Goal: Task Accomplishment & Management: Contribute content

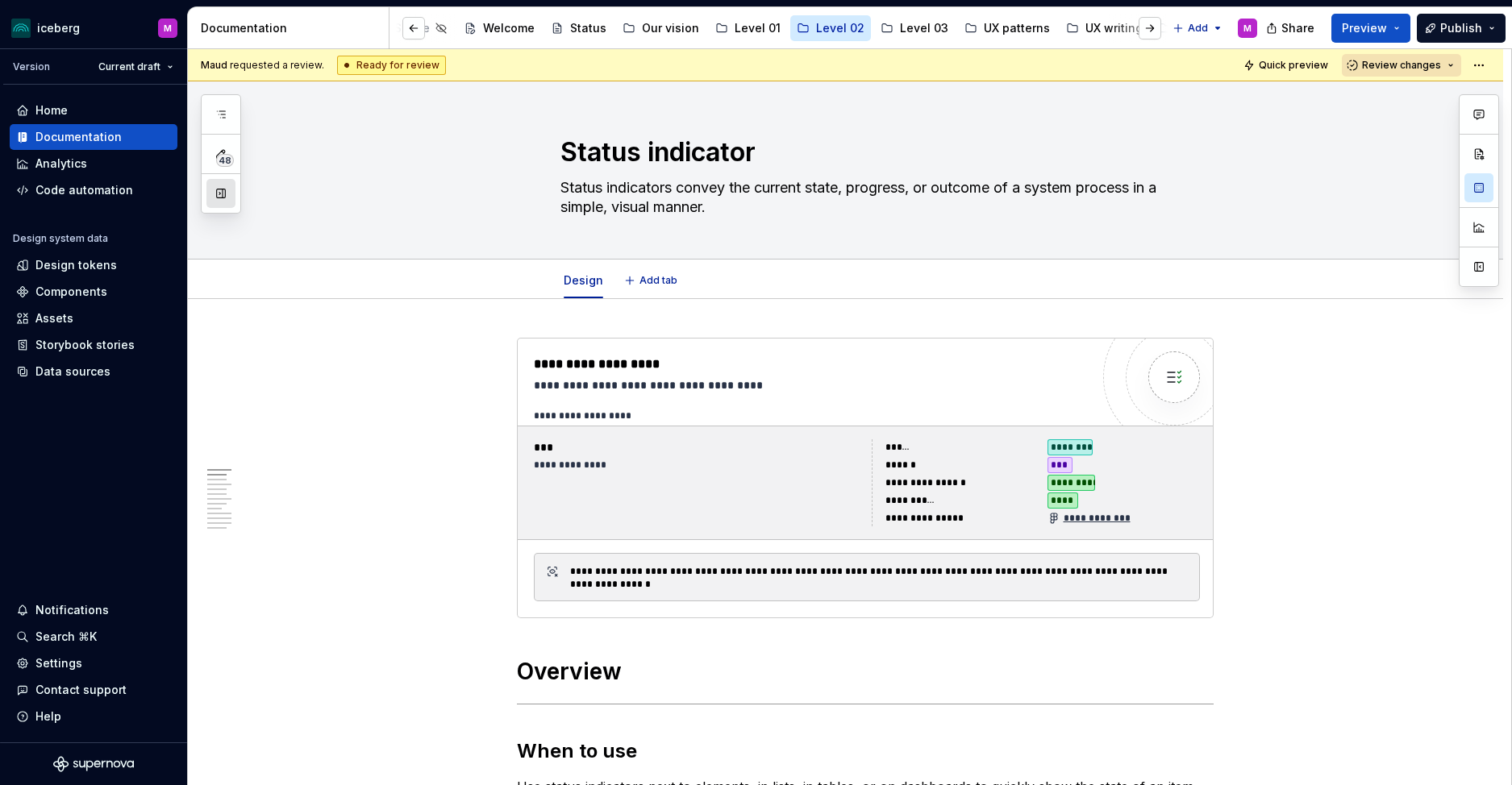
type textarea "*"
click at [87, 288] on div "Components" at bounding box center [72, 292] width 72 height 16
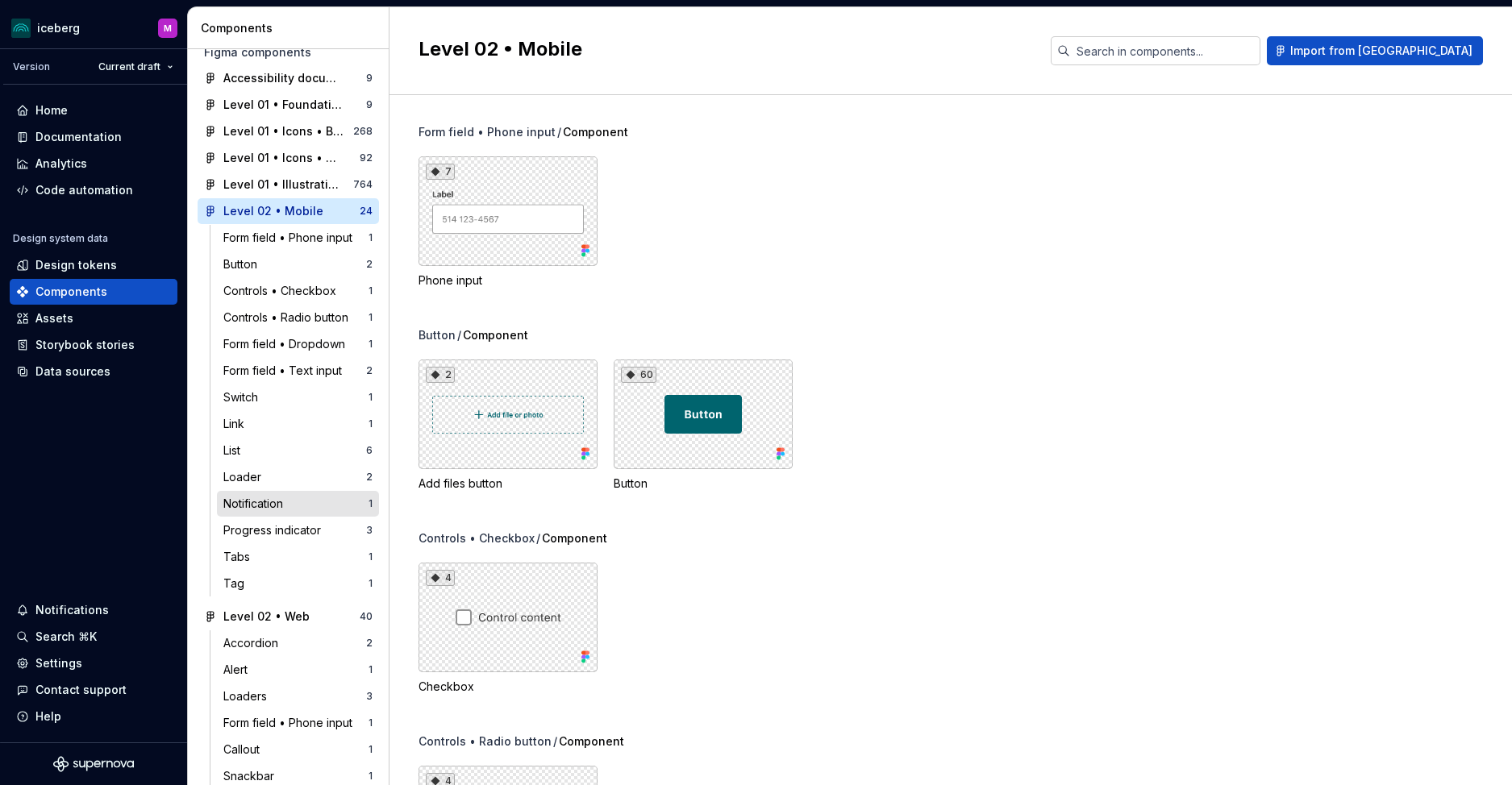
scroll to position [78, 0]
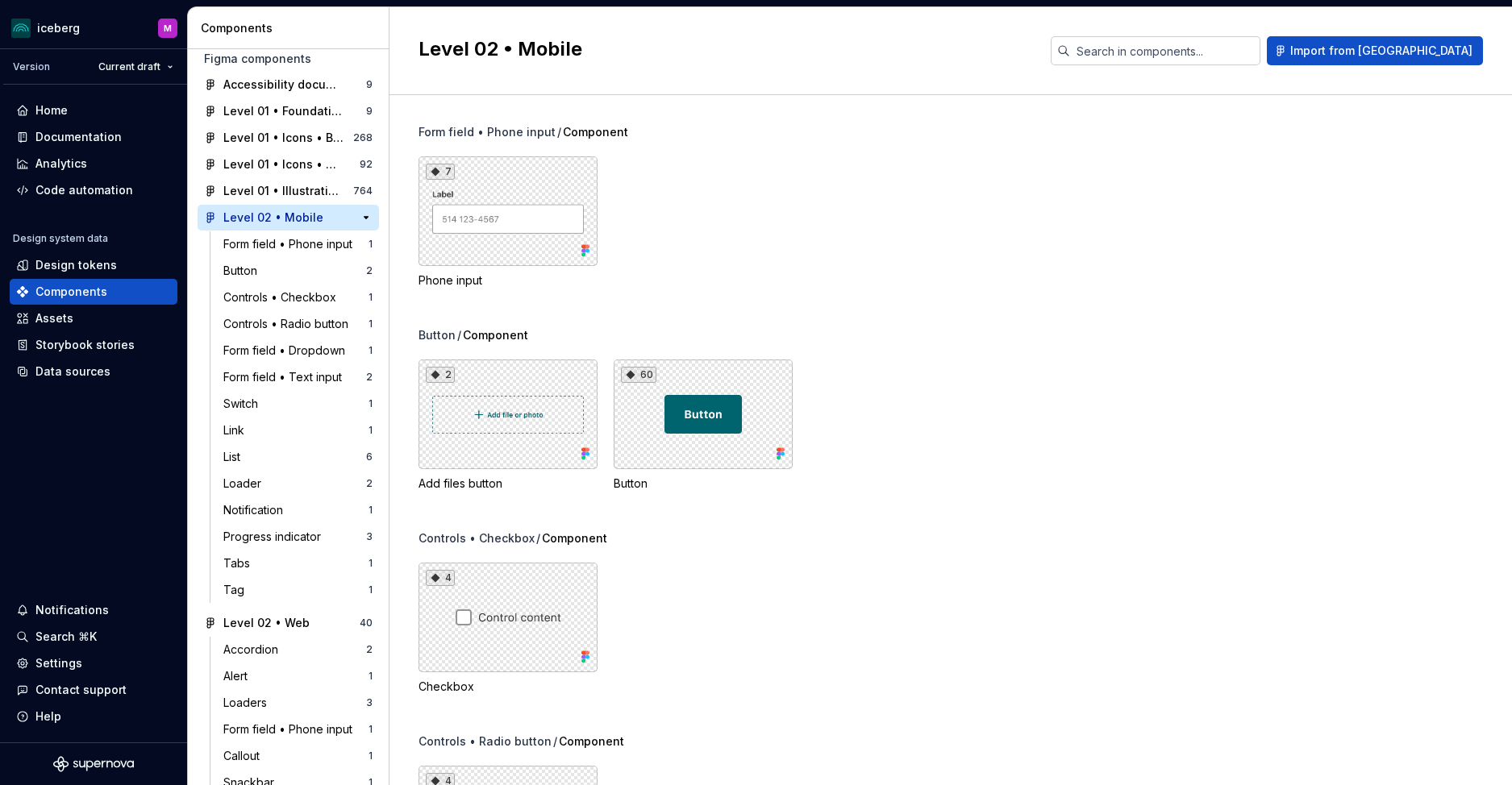
click at [208, 218] on icon at bounding box center [211, 218] width 6 height 10
click at [365, 218] on button "button" at bounding box center [366, 218] width 23 height 23
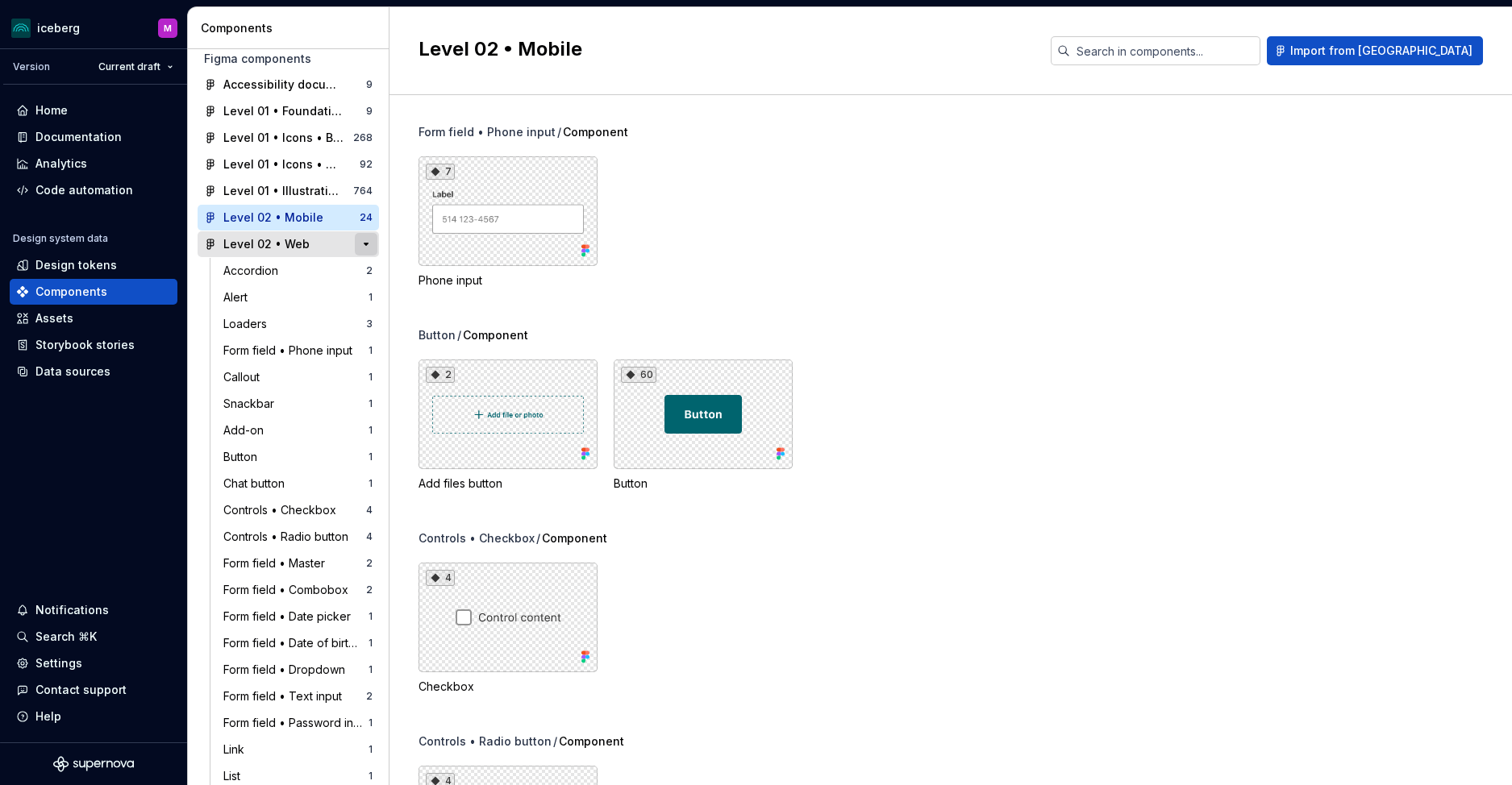
click at [369, 241] on button "button" at bounding box center [366, 244] width 23 height 23
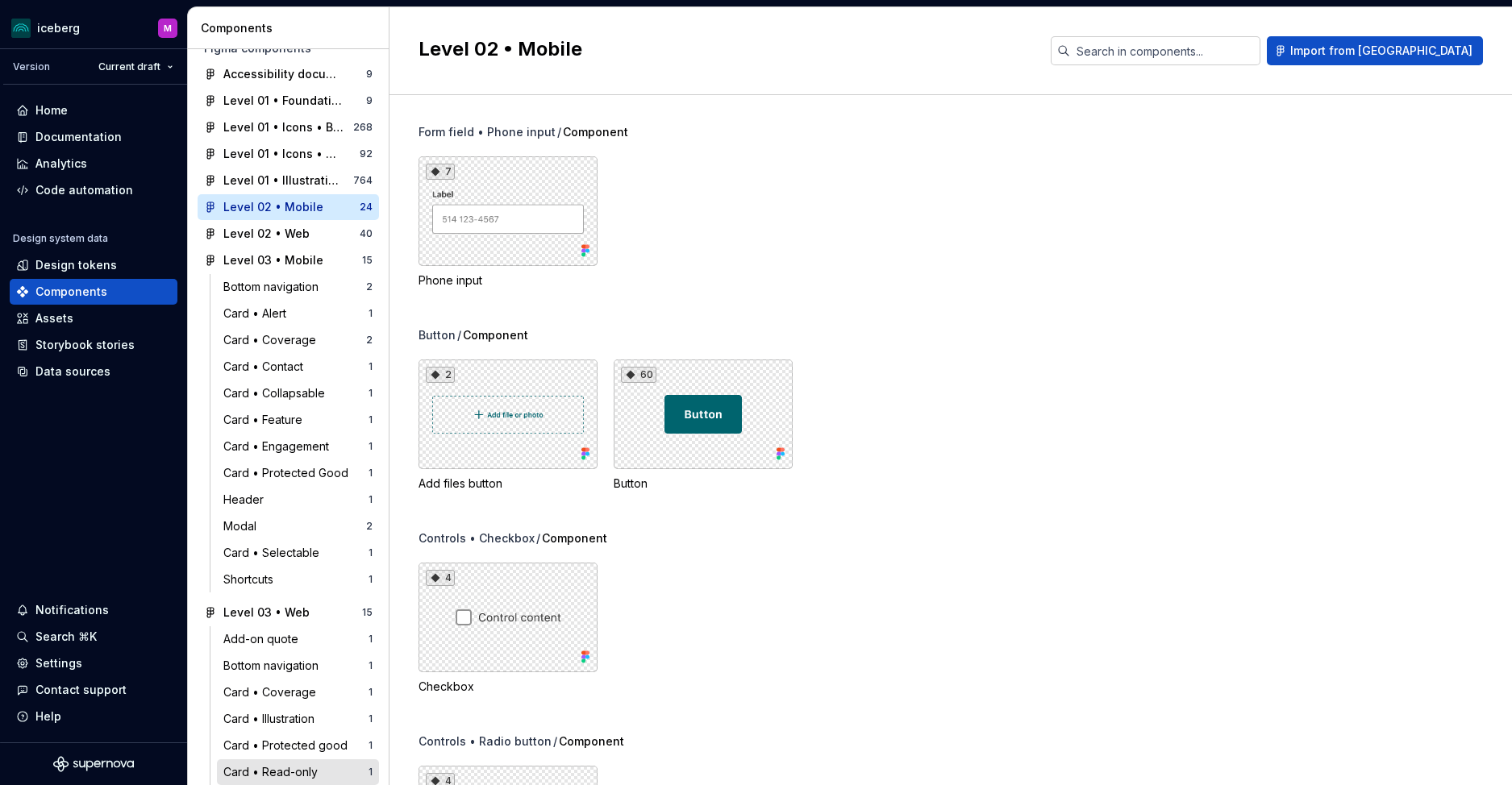
scroll to position [0, 0]
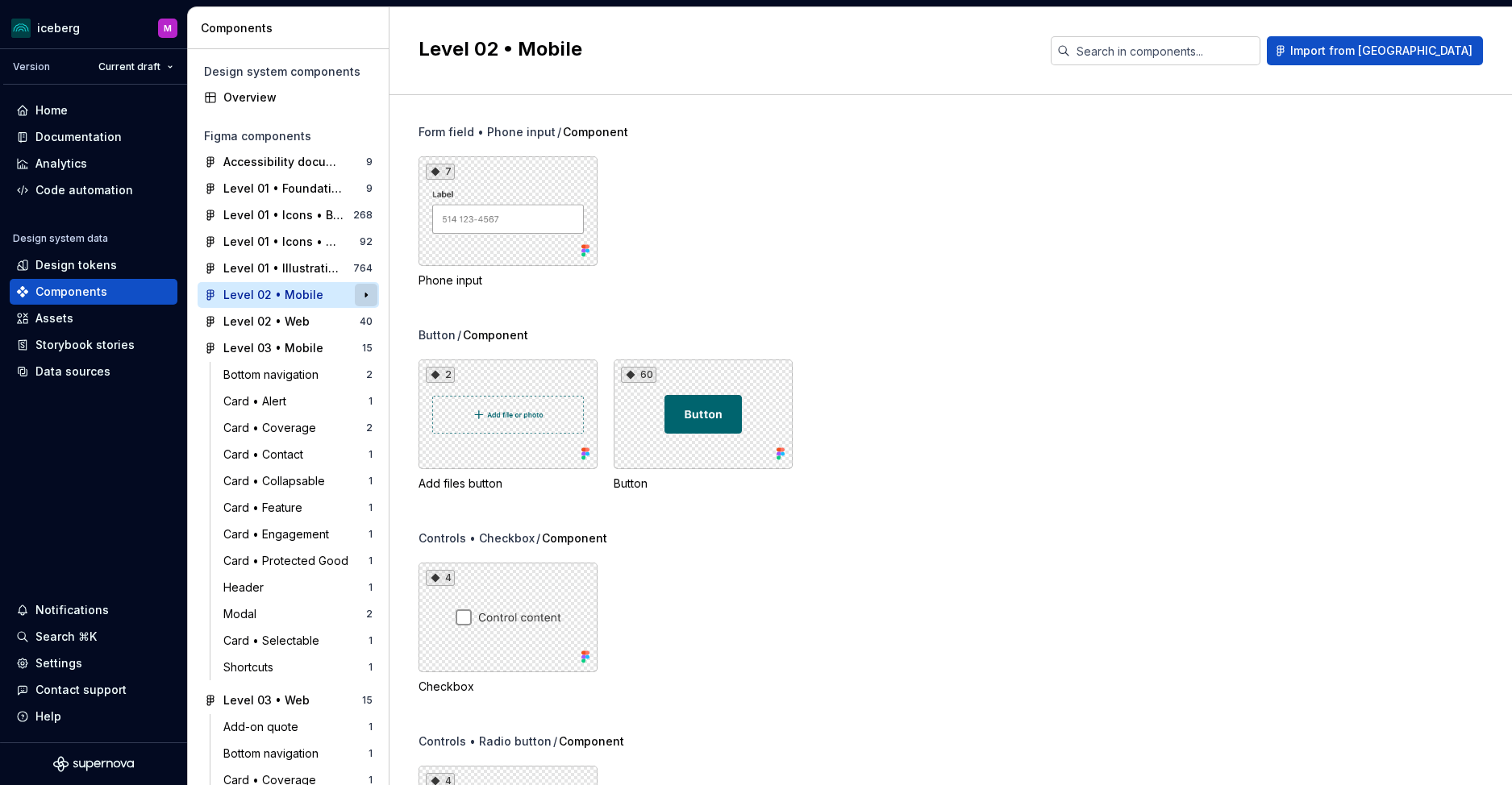
click at [366, 294] on button "button" at bounding box center [366, 295] width 23 height 23
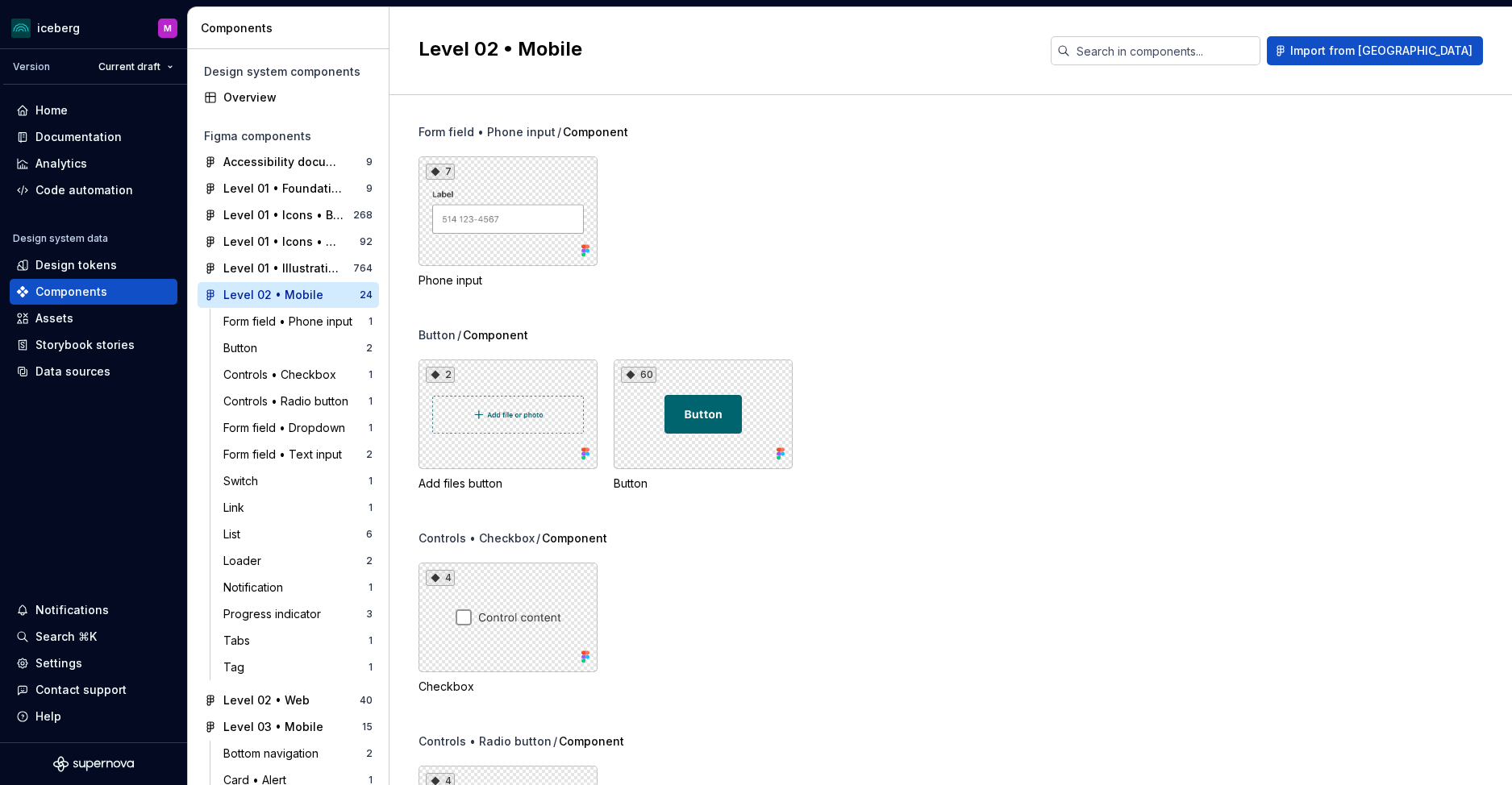
scroll to position [22, 0]
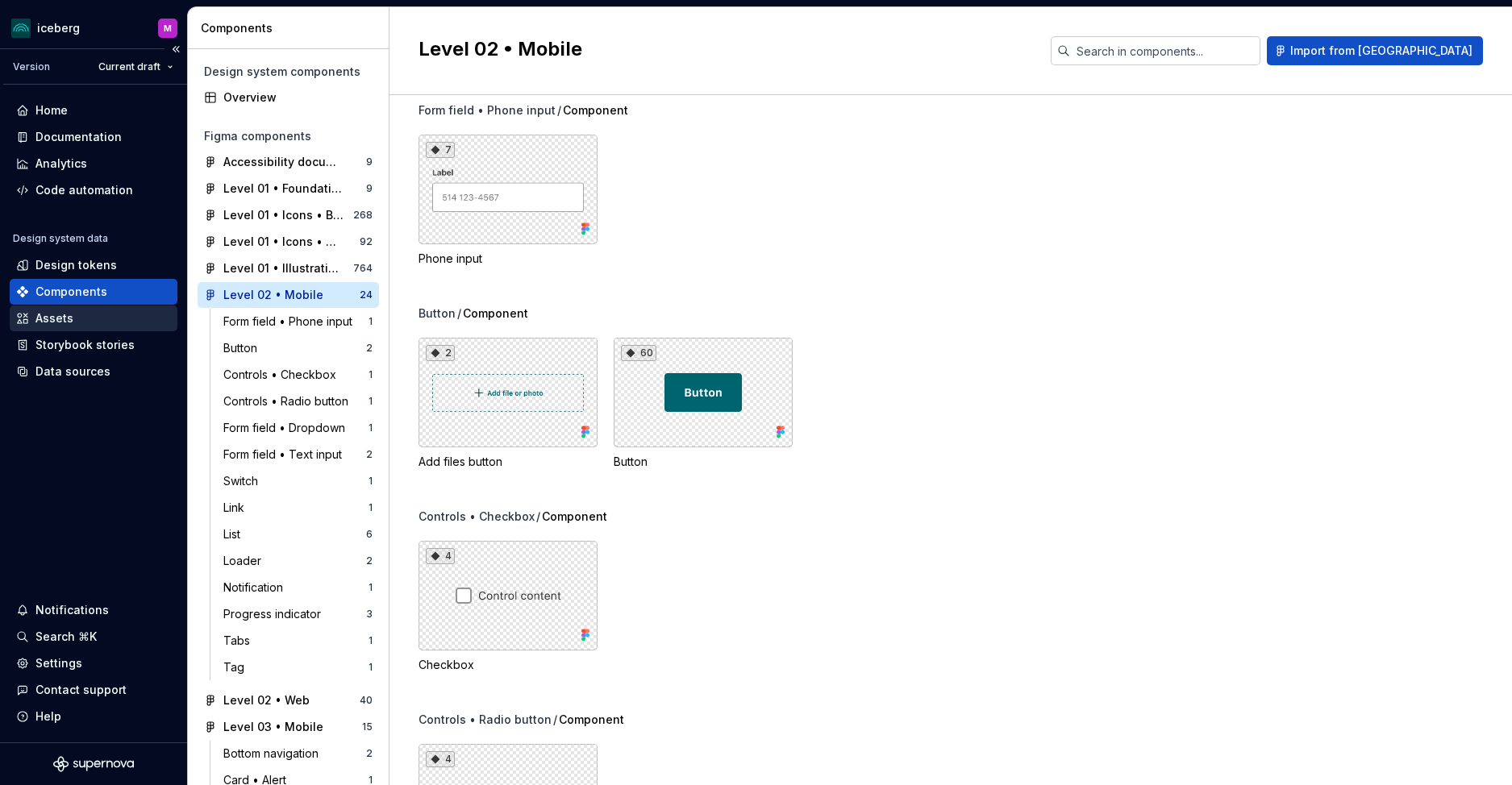
click at [72, 321] on div "Assets" at bounding box center [93, 318] width 155 height 16
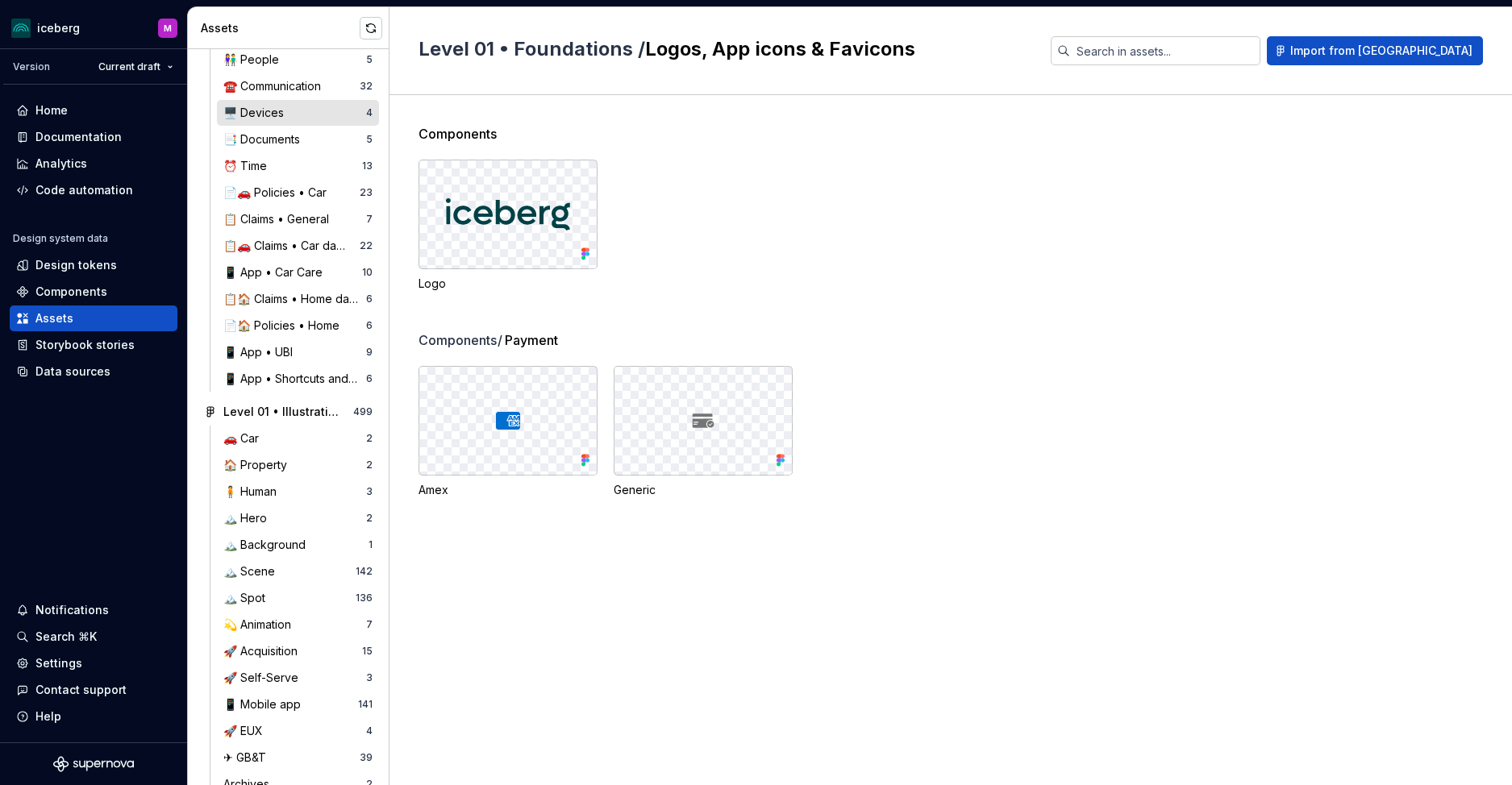
scroll to position [323, 0]
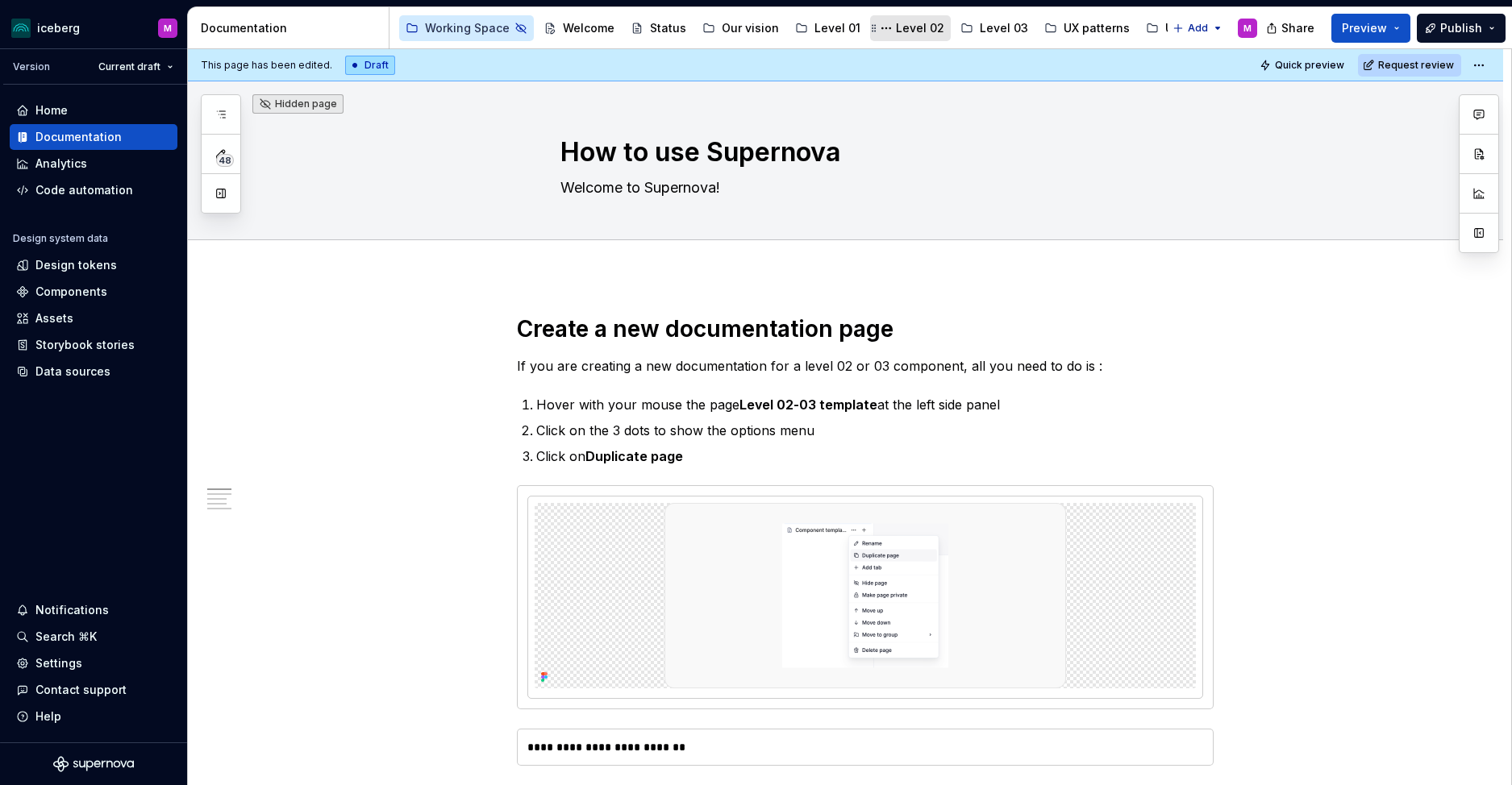
click at [919, 21] on div "Level 02" at bounding box center [920, 28] width 49 height 16
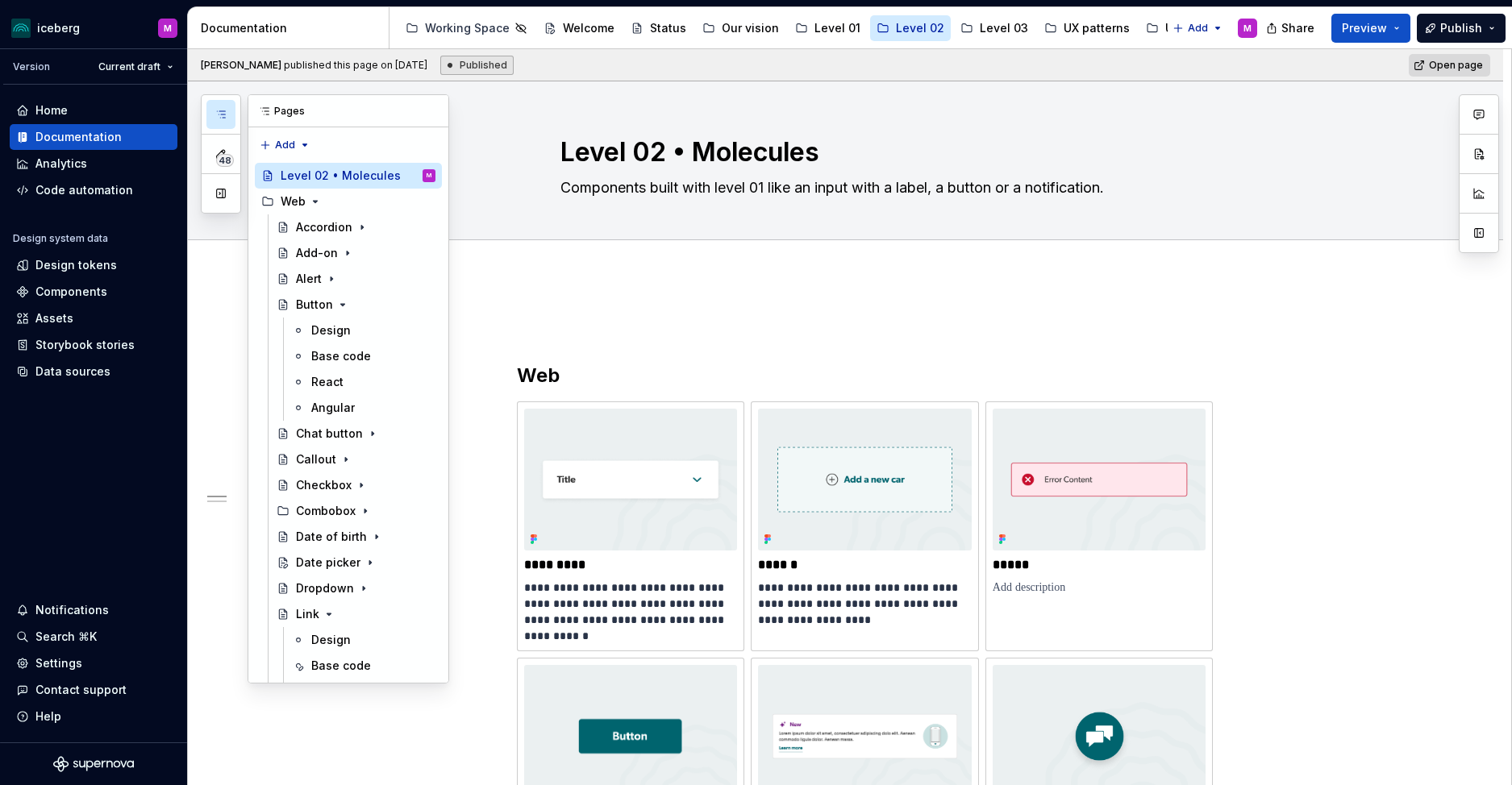
click at [212, 121] on button "button" at bounding box center [221, 114] width 29 height 29
click at [314, 201] on icon "Page tree" at bounding box center [316, 202] width 4 height 2
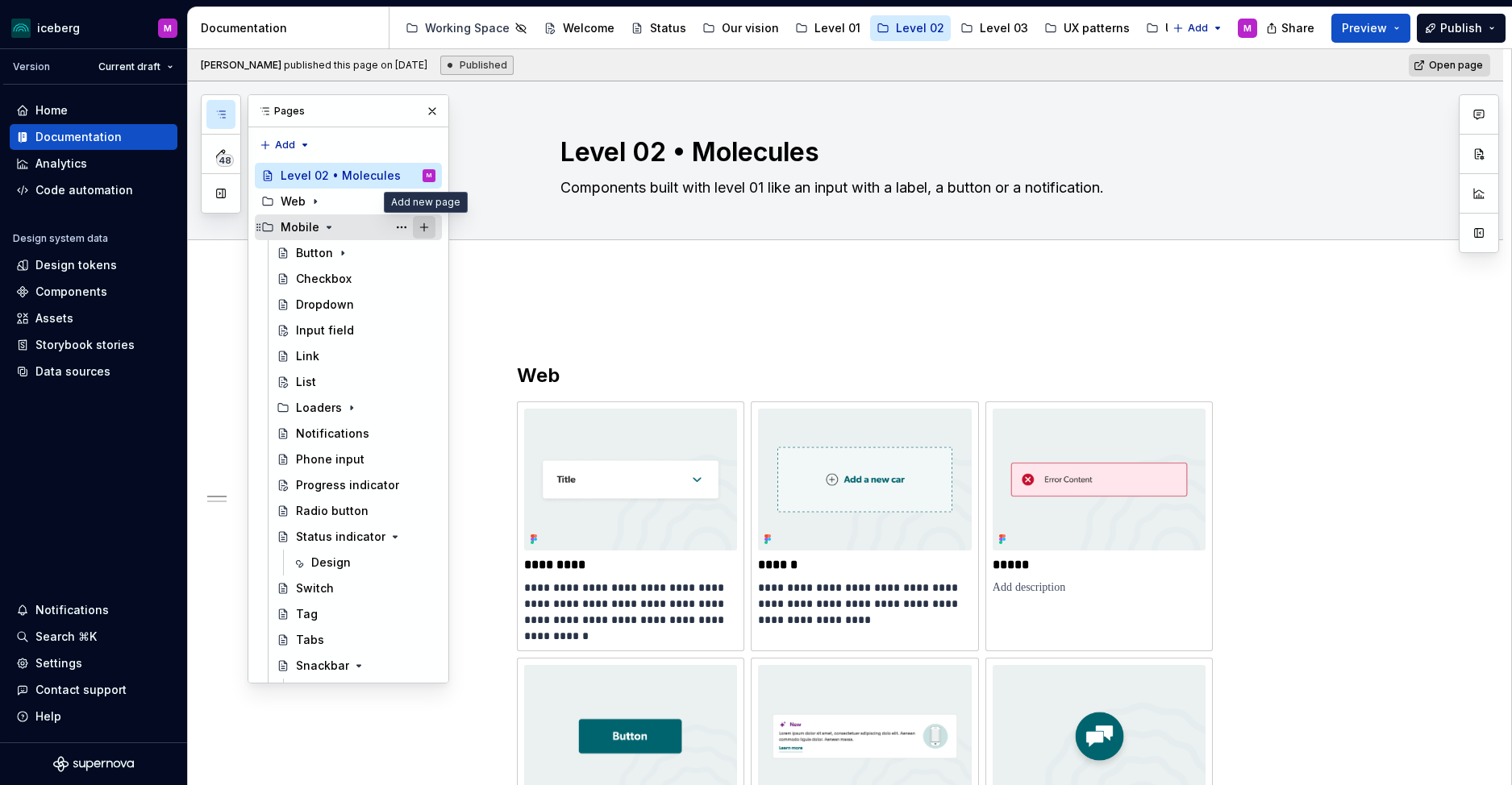
click at [420, 229] on button "Page tree" at bounding box center [423, 227] width 23 height 23
type textarea "*"
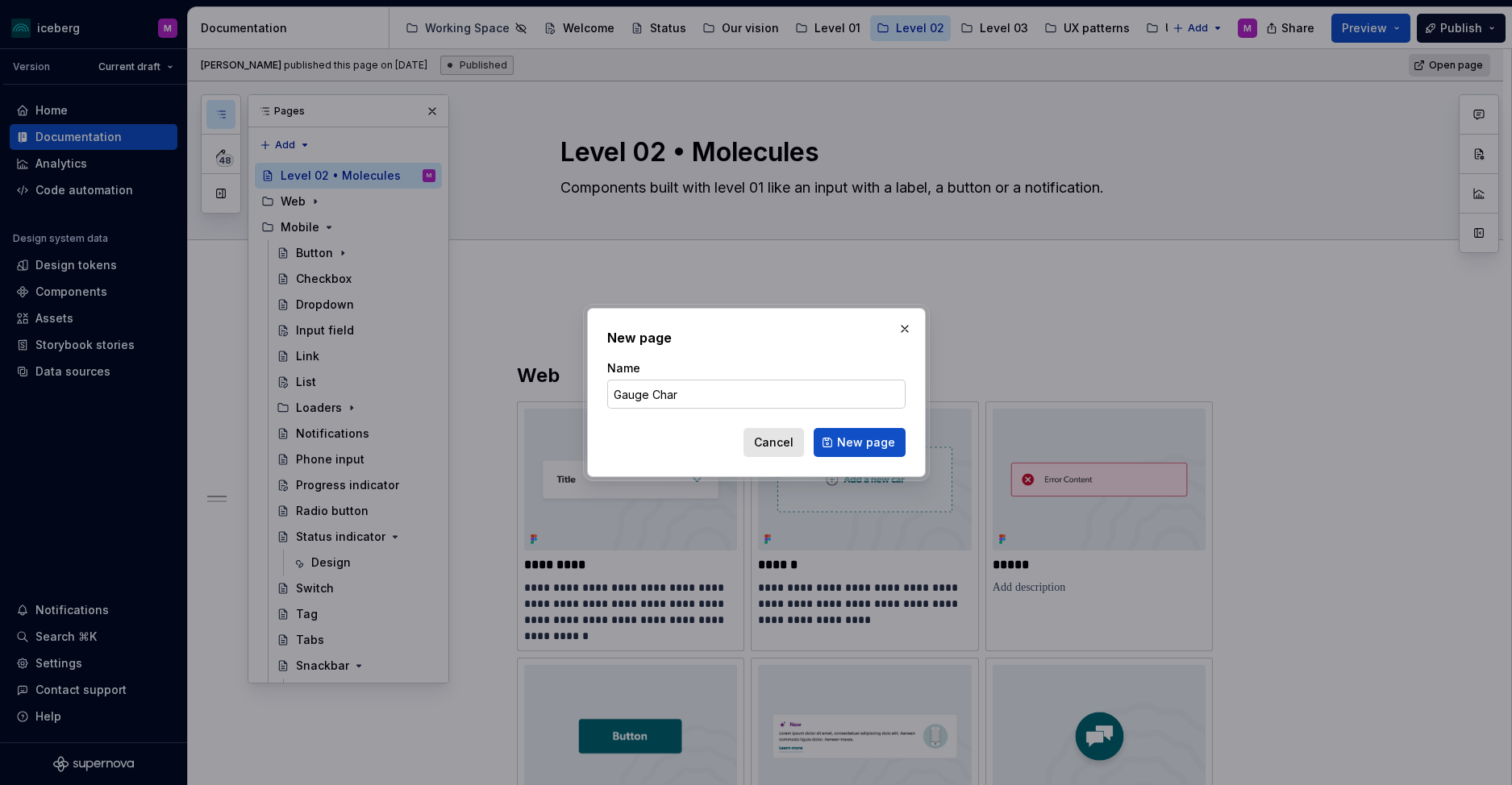
type input "Gauge Chart"
click button "New page" at bounding box center [860, 442] width 92 height 29
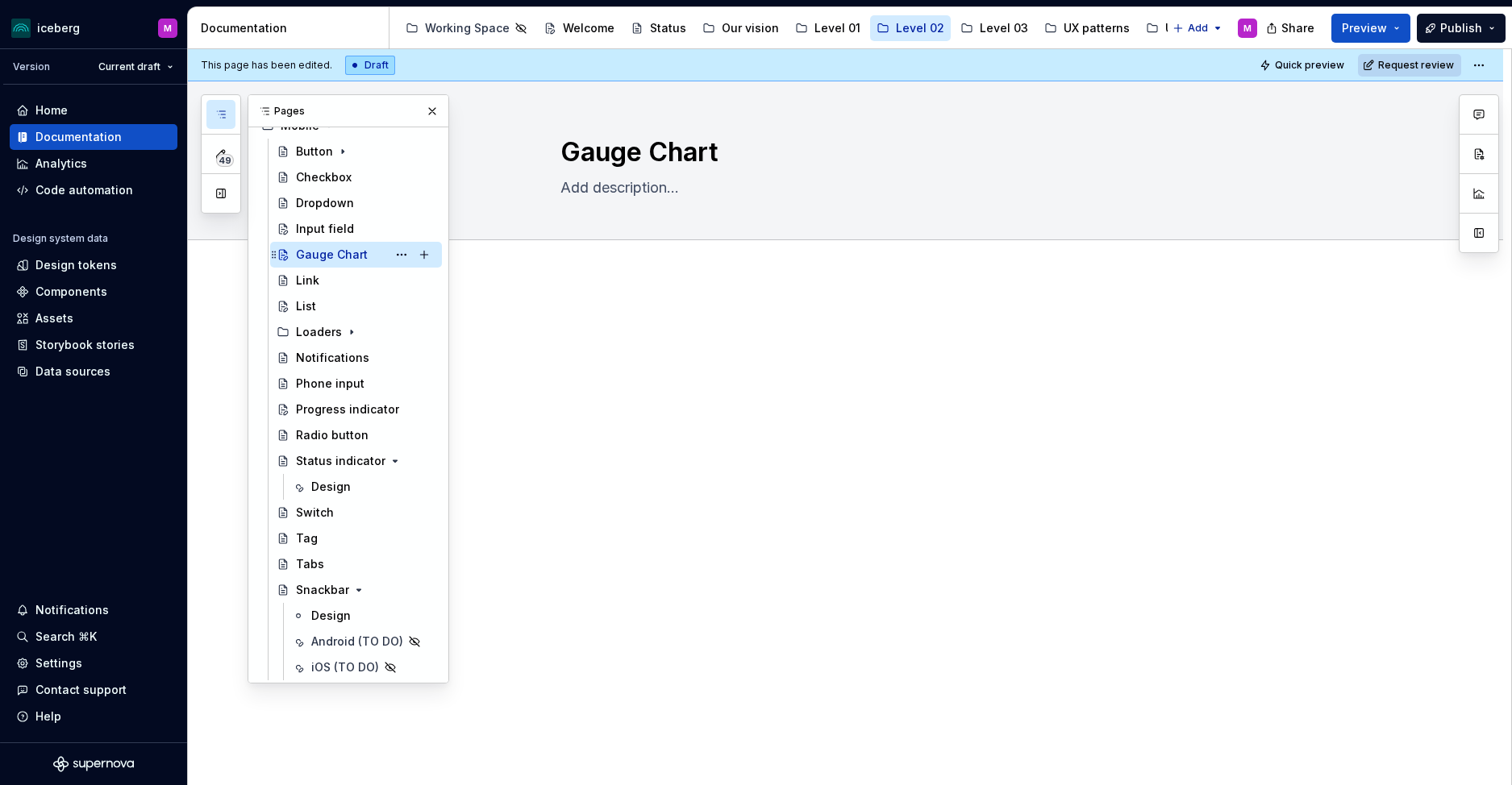
scroll to position [100, 0]
click at [370, 228] on div "Input field" at bounding box center [366, 231] width 139 height 23
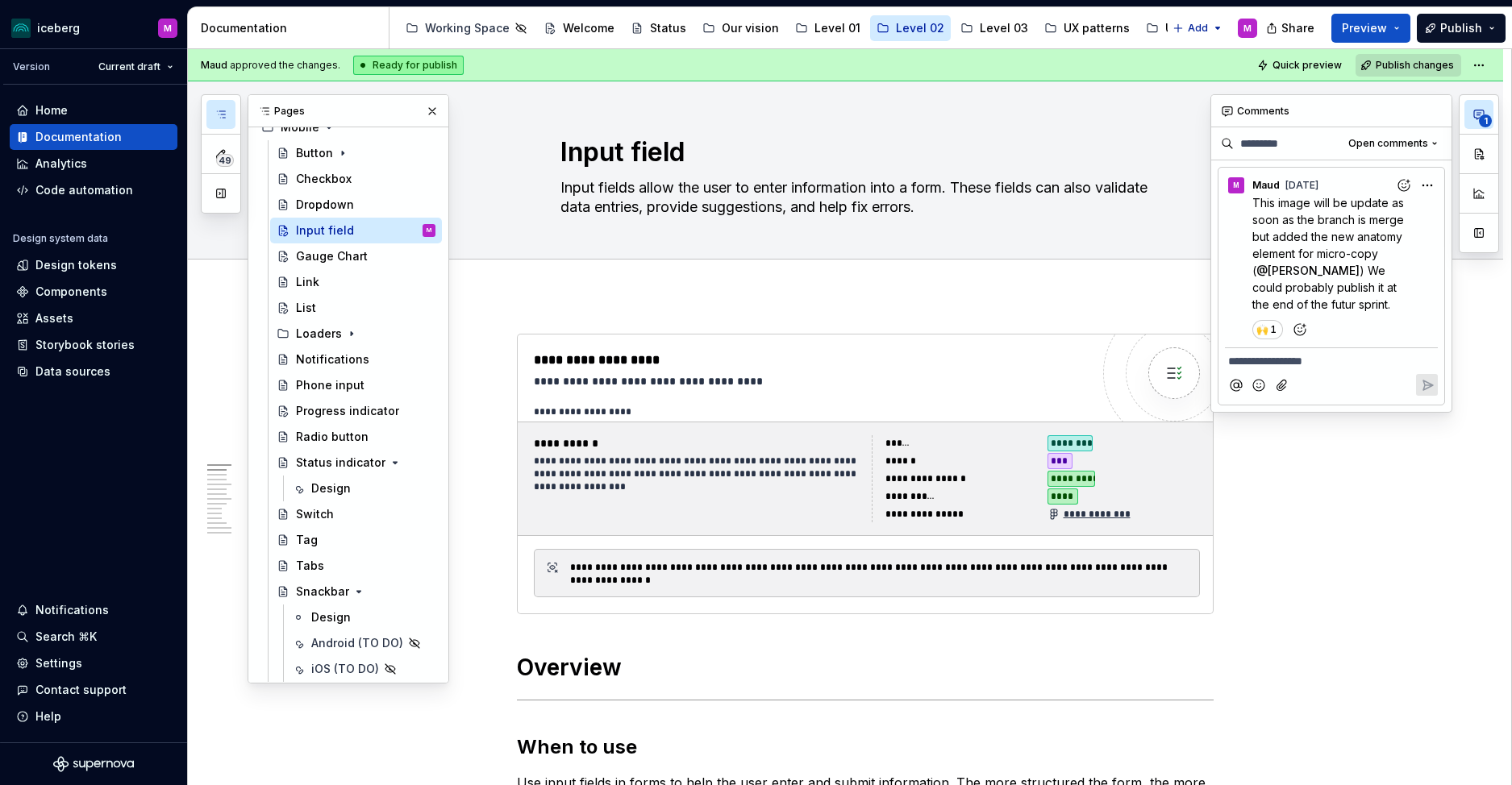
click at [1476, 117] on icon "button" at bounding box center [1479, 114] width 13 height 13
click at [1424, 205] on icon "button" at bounding box center [1428, 204] width 15 height 15
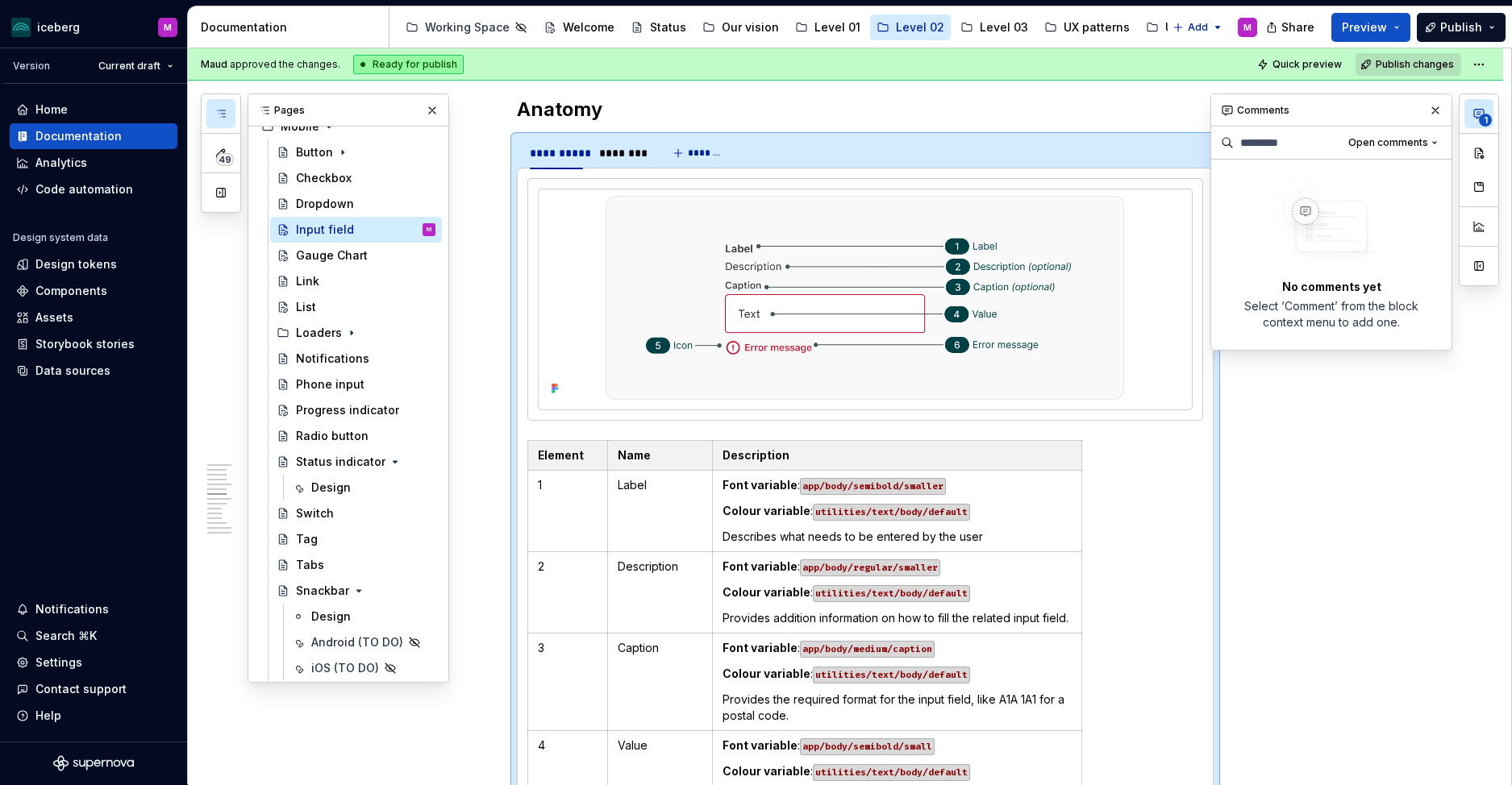
scroll to position [2500, 0]
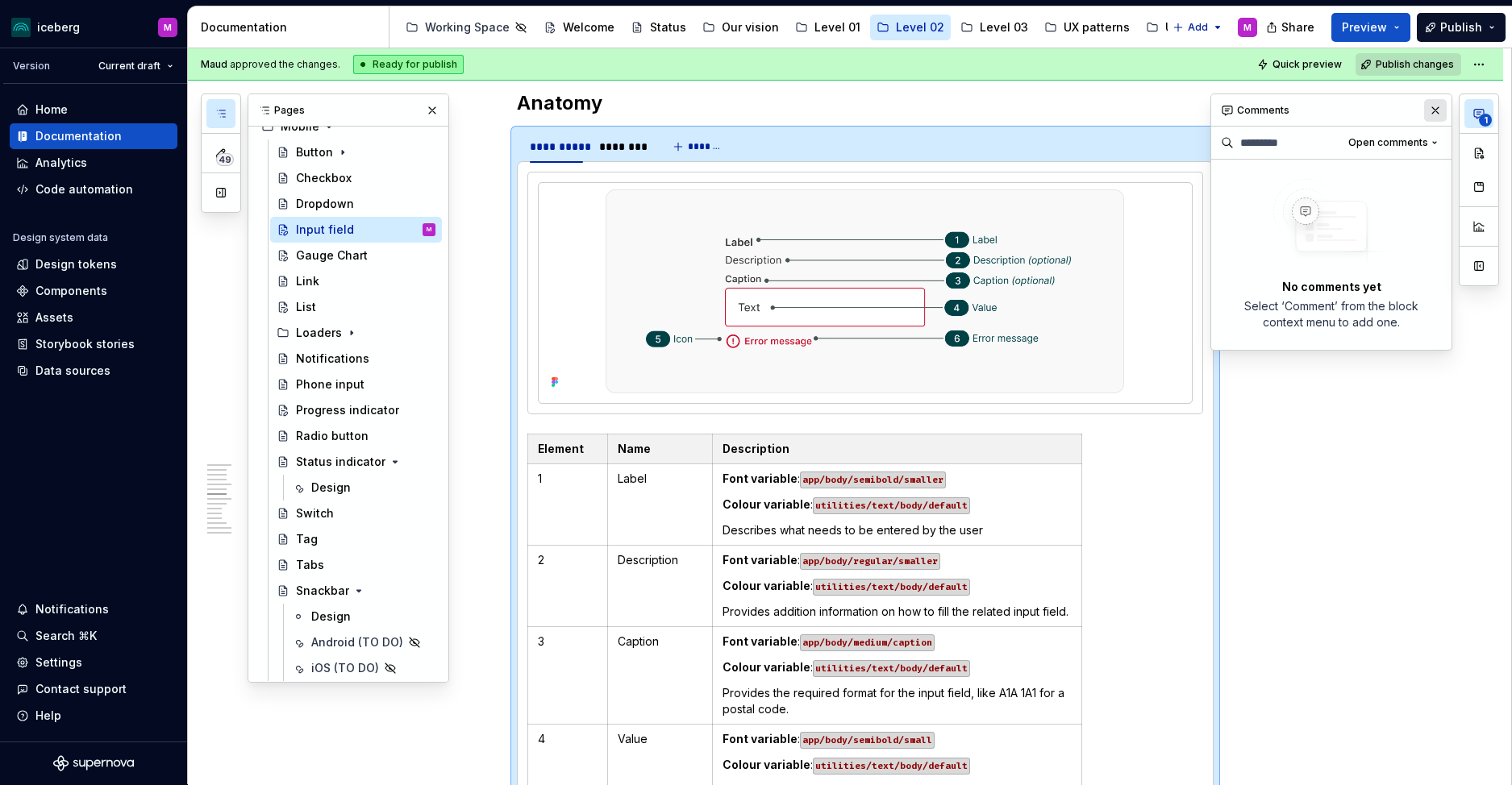
click at [1434, 112] on button "button" at bounding box center [1435, 110] width 23 height 23
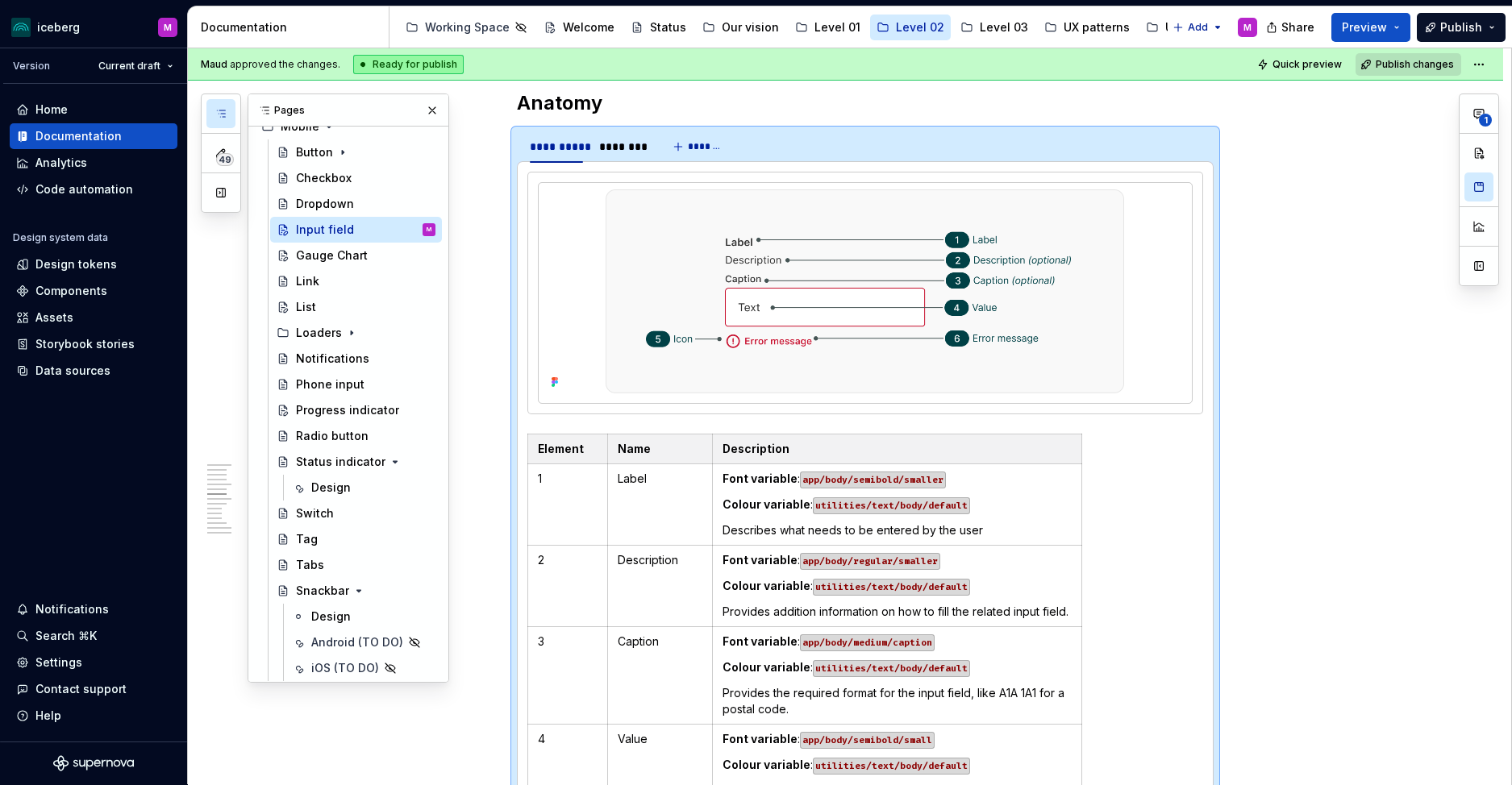
click at [1375, 322] on div "**********" at bounding box center [845, 612] width 1315 height 5636
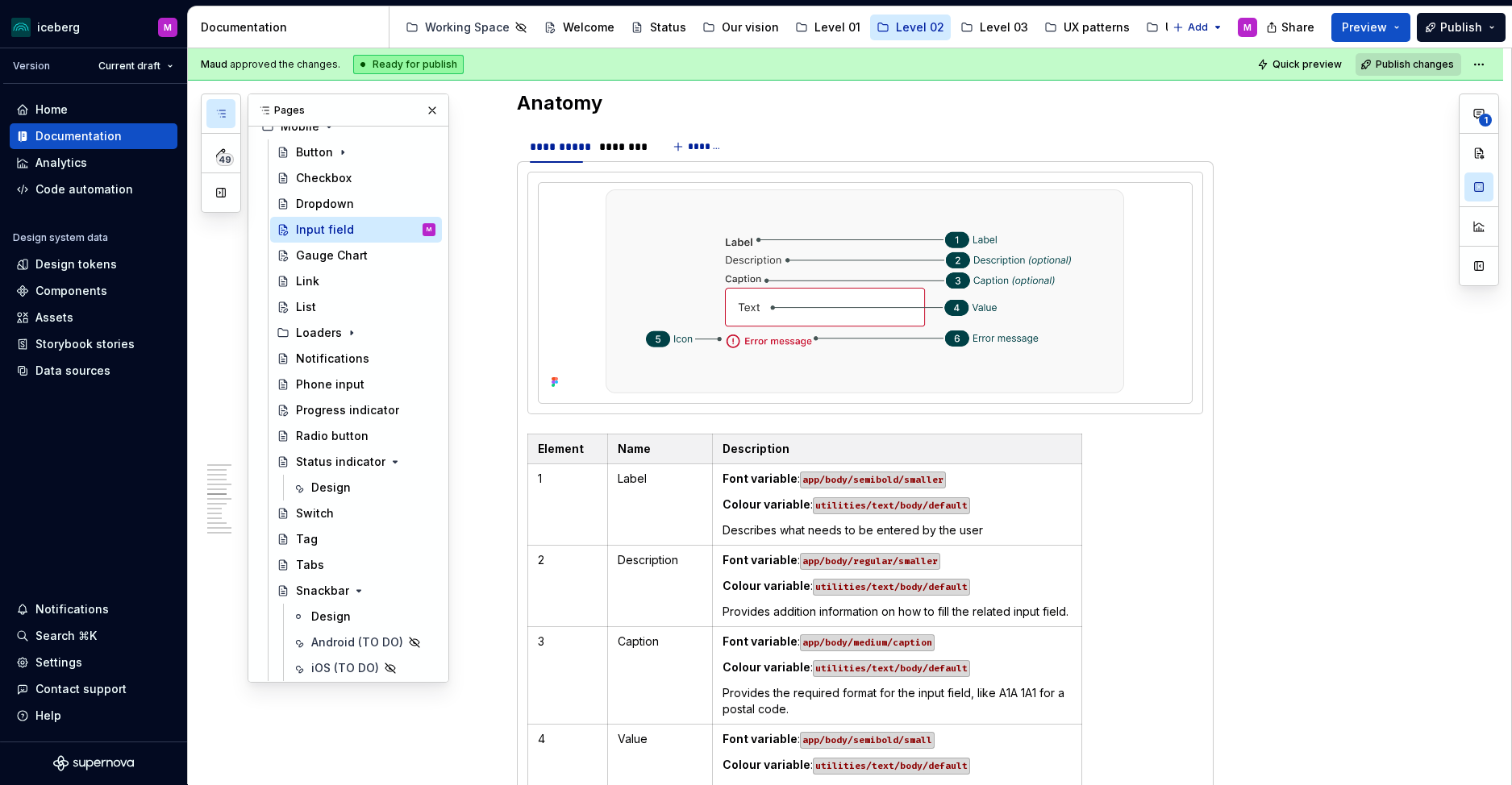
scroll to position [2690, 0]
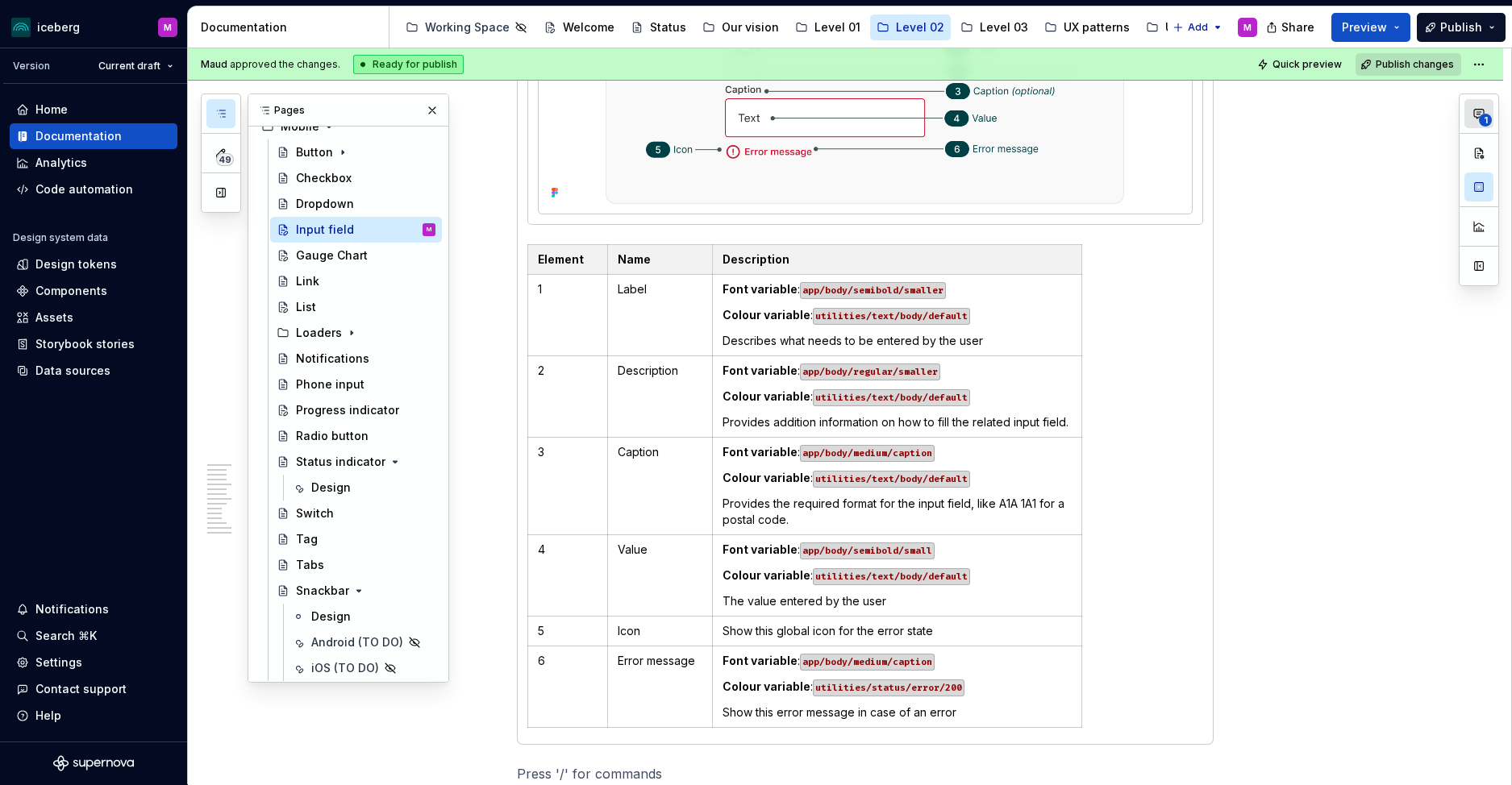
click at [1480, 123] on span "1" at bounding box center [1485, 119] width 13 height 13
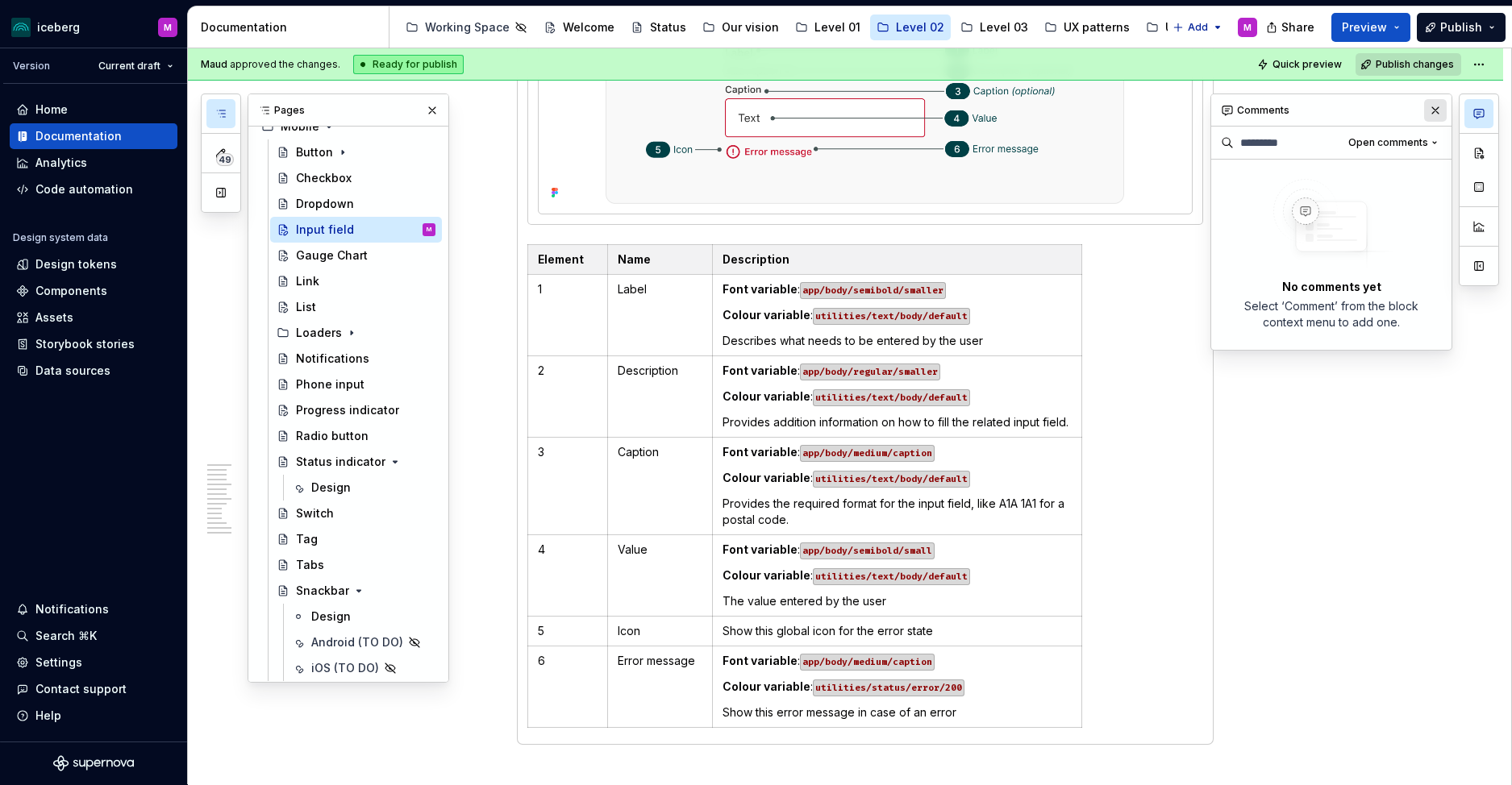
click at [1436, 113] on button "button" at bounding box center [1435, 110] width 23 height 23
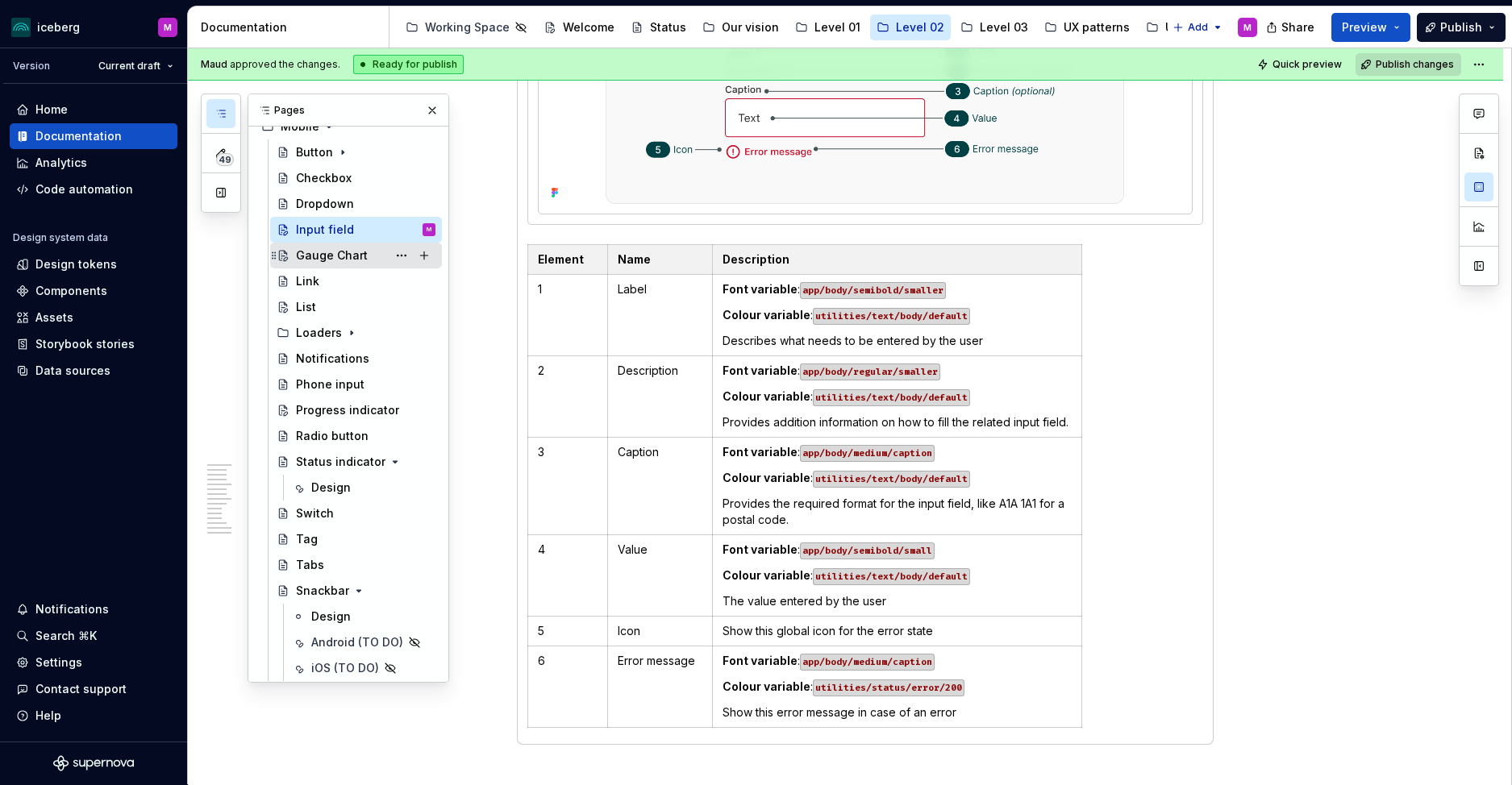
click at [312, 249] on div "Gauge Chart" at bounding box center [332, 255] width 72 height 16
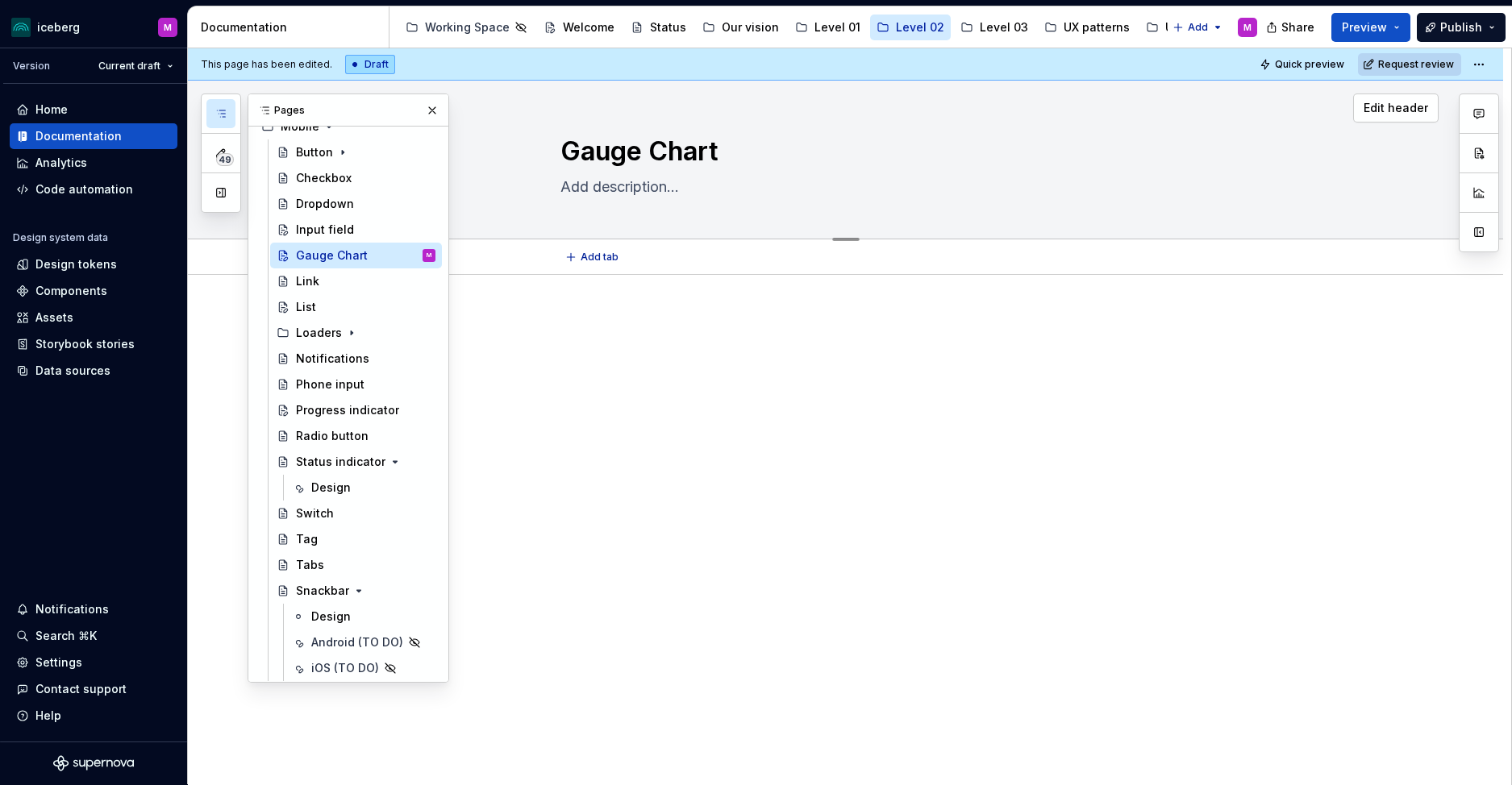
click at [610, 193] on textarea at bounding box center [862, 187] width 609 height 26
paste textarea "A Gauge Chart visually represents a single value within a known range, making i…"
type textarea "*"
type textarea "A Gauge Chart visually represents a single value within a known range, making i…"
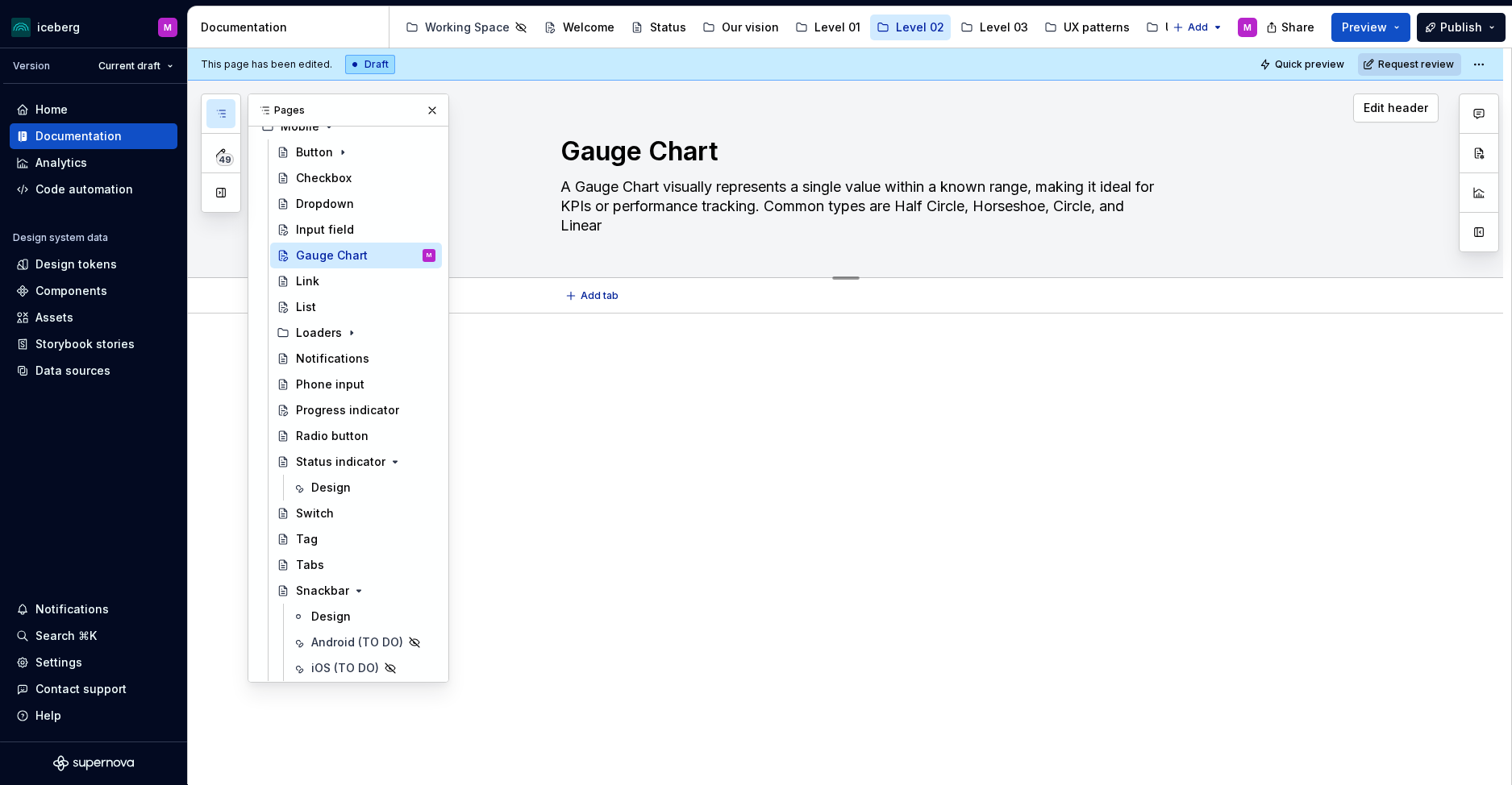
drag, startPoint x: 579, startPoint y: 190, endPoint x: 552, endPoint y: 187, distance: 27.2
click at [552, 187] on div "Gauge Chart A Gauge Chart visually represents a single value within a known ran…" at bounding box center [865, 179] width 1148 height 197
type textarea "*"
type textarea "Gauge Chart visually represents a single value within a known range, making it …"
click at [657, 189] on textarea "Gauge Chart visually represents a single value within a known range, making it …" at bounding box center [862, 206] width 609 height 65
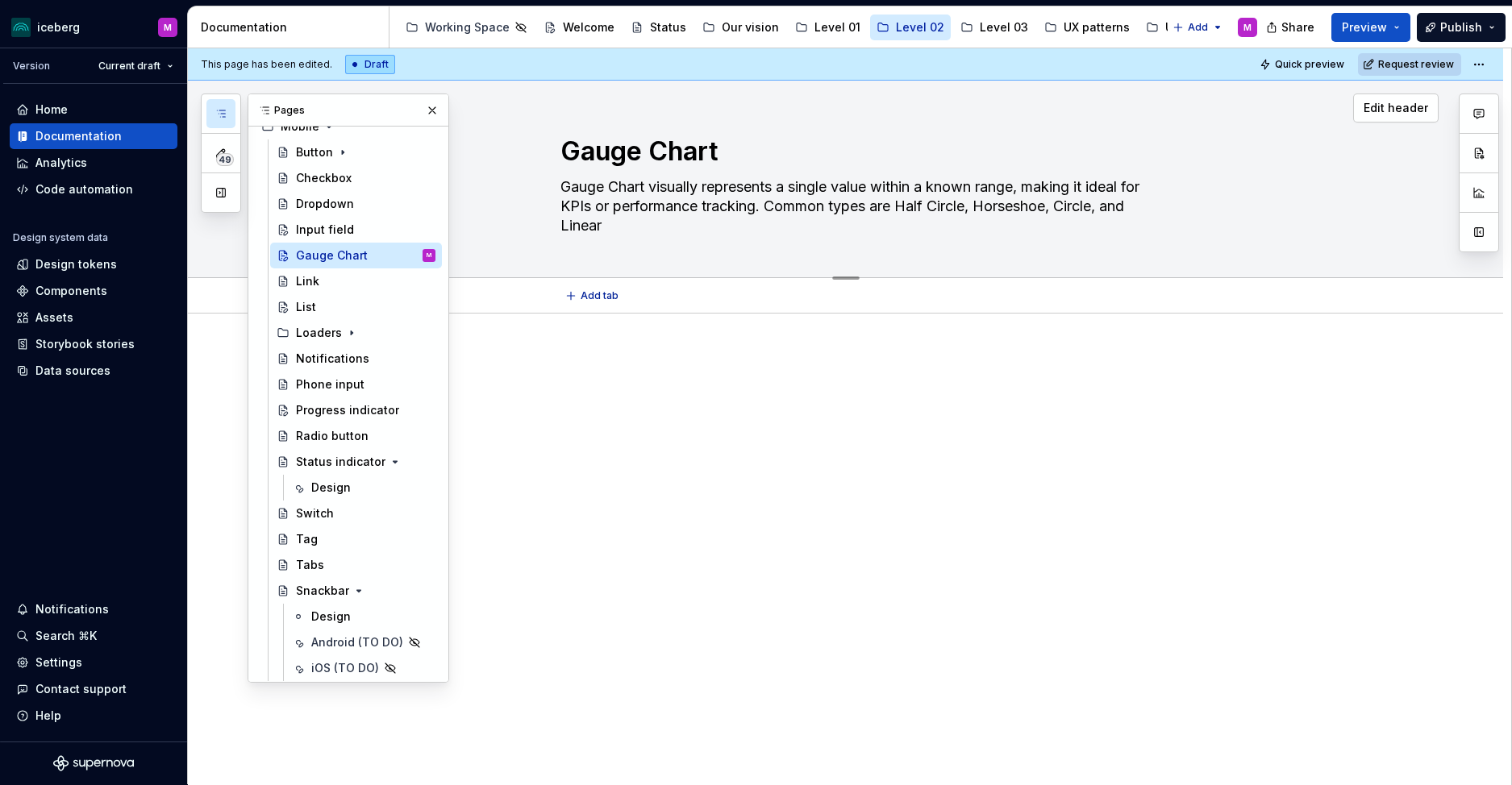
type textarea "*"
type textarea "Gauge Chart avisually represents a single value within a known range, making it…"
type textarea "*"
type textarea "Gauge Chart arvisually represents a single value within a known range, making i…"
type textarea "*"
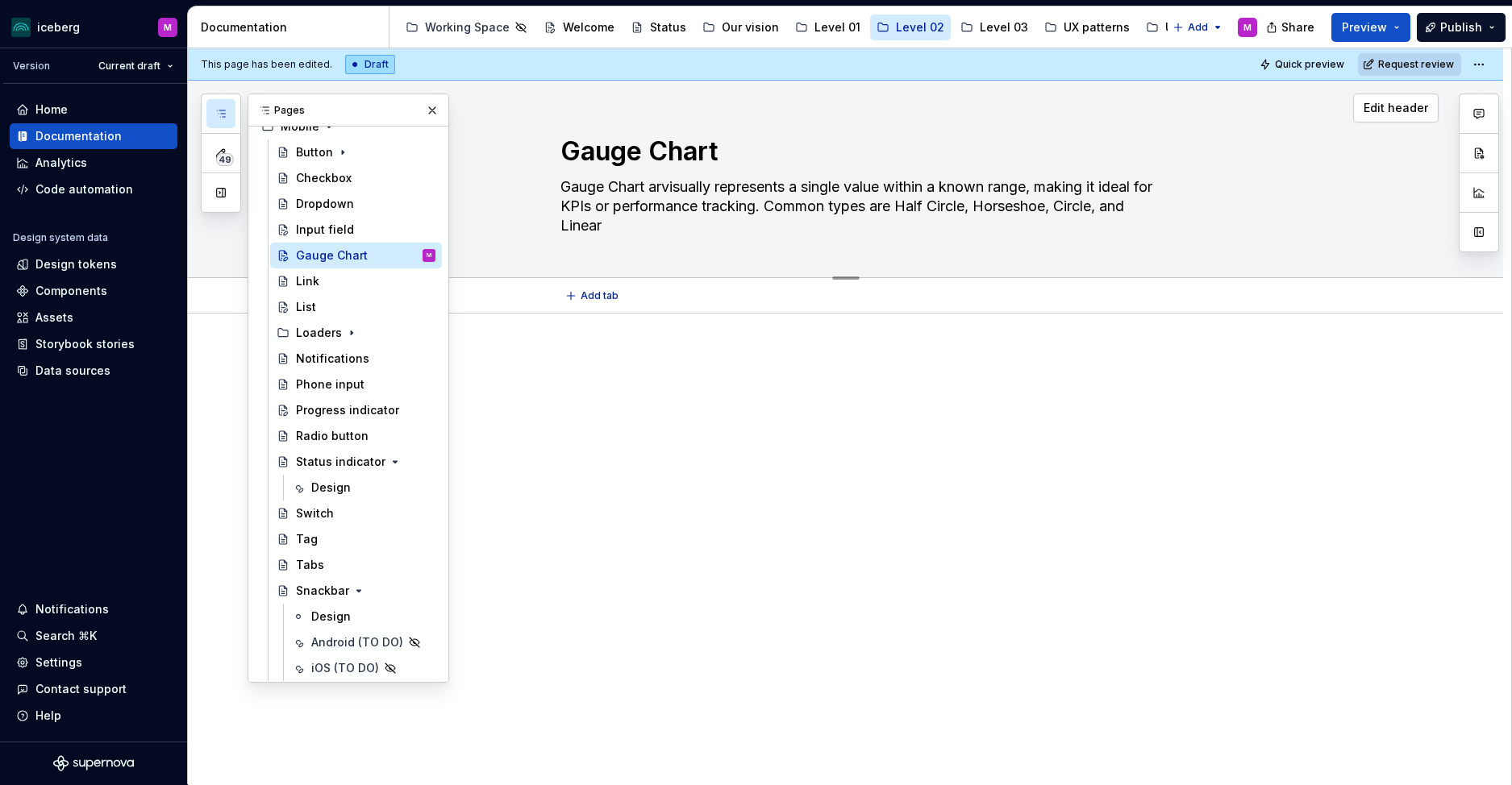
type textarea "Gauge Chart arevisually represents a single value within a known range, making …"
type textarea "*"
type textarea "Gauge Chart are visually represents a single value within a known range, making…"
type textarea "*"
type textarea "Gauge Chart arevisually represents a single value within a known range, making …"
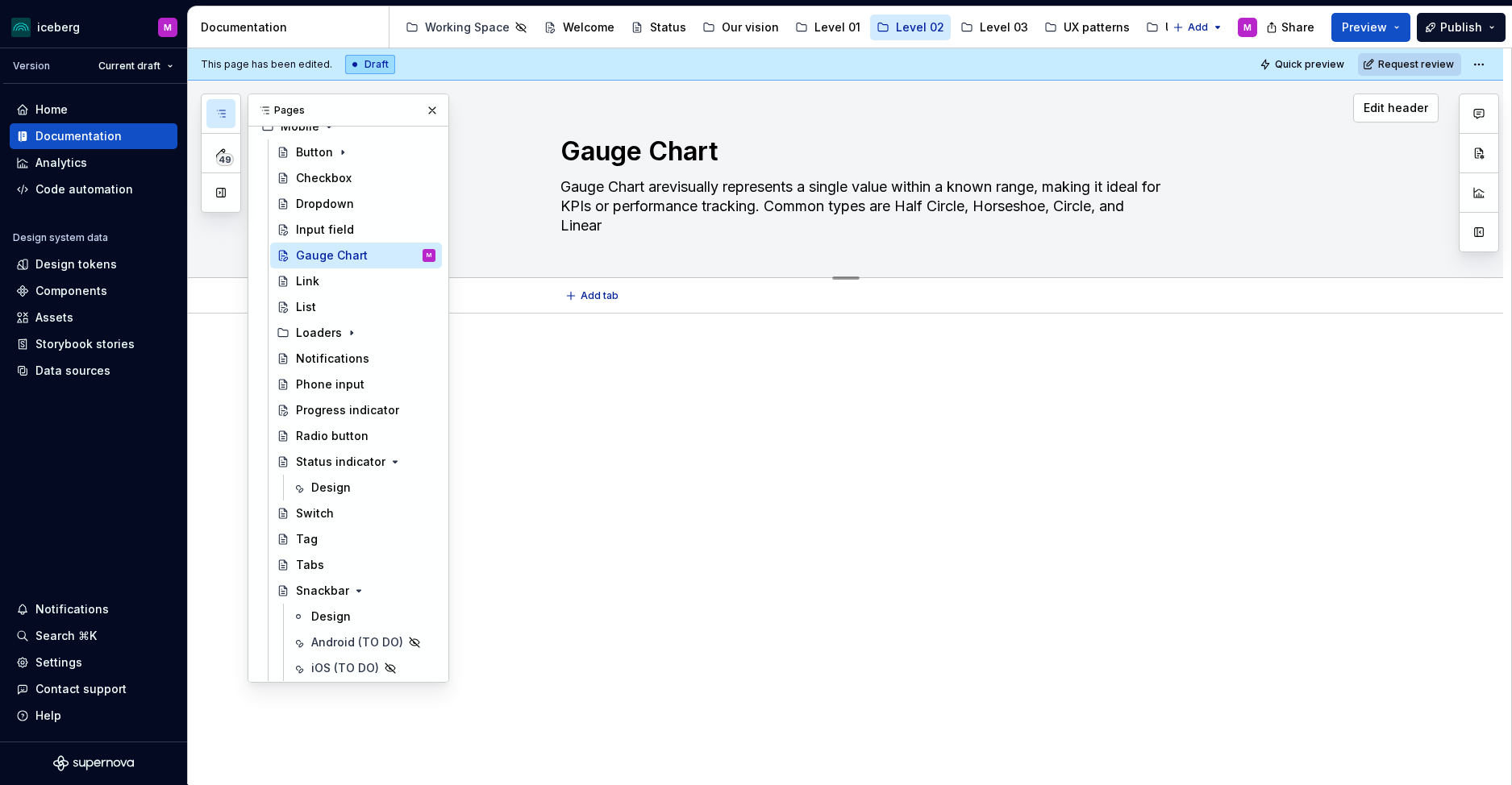
type textarea "*"
type textarea "Gauge Chart arvisually represents a single value within a known range, making i…"
type textarea "*"
type textarea "Gauge Chart avisually represents a single value within a known range, making it…"
type textarea "*"
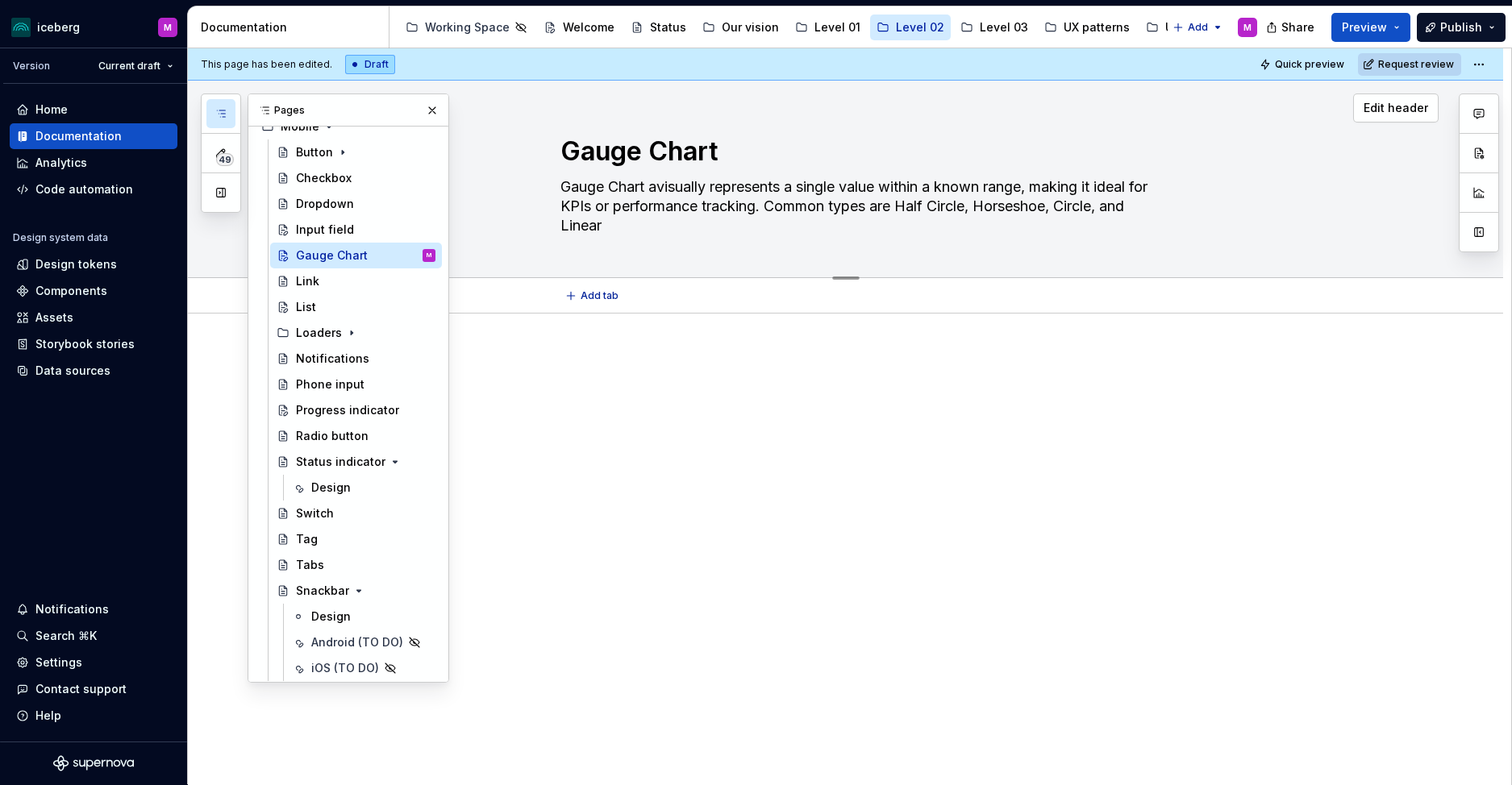
type textarea "Gauge Chart visually represents a single value within a known range, making it …"
click at [565, 187] on textarea "Gauge Chart visually represents a single value within a known range, making it …" at bounding box center [862, 206] width 609 height 65
type textarea "*"
type textarea "AGauge Chart visually represents a single value within a known range, making it…"
type textarea "*"
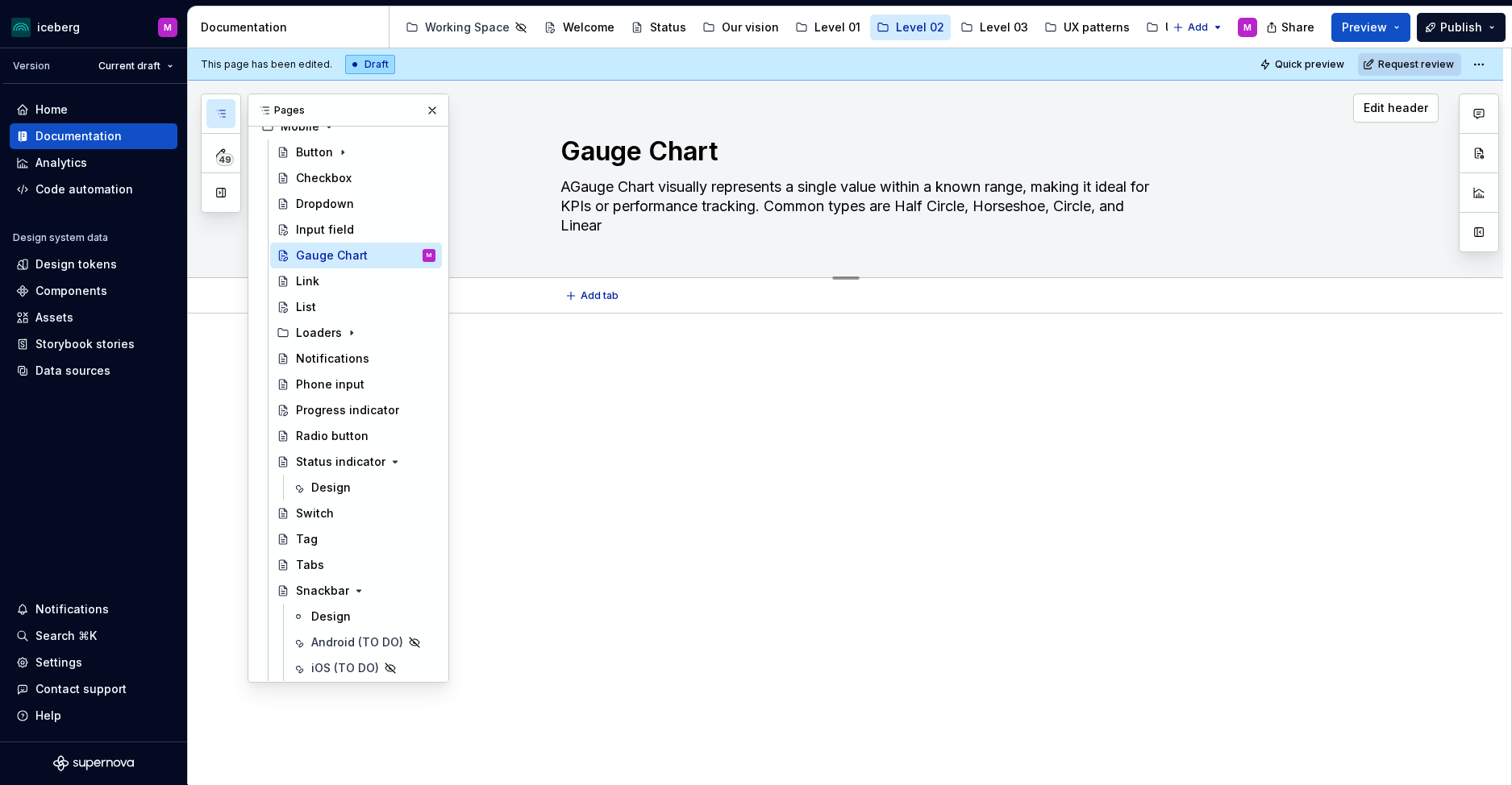
type textarea "A Gauge Chart visually represents a single value within a known range, making i…"
click at [898, 188] on textarea "A Gauge Chart visually represents a single value within a known range, making i…" at bounding box center [862, 206] width 609 height 65
click at [800, 186] on textarea "A Gauge Chart visually represents a single value within a known range, making i…" at bounding box center [862, 206] width 609 height 65
type textarea "*"
type textarea "A Gauge Chart visually represents ma single value within a known range, making …"
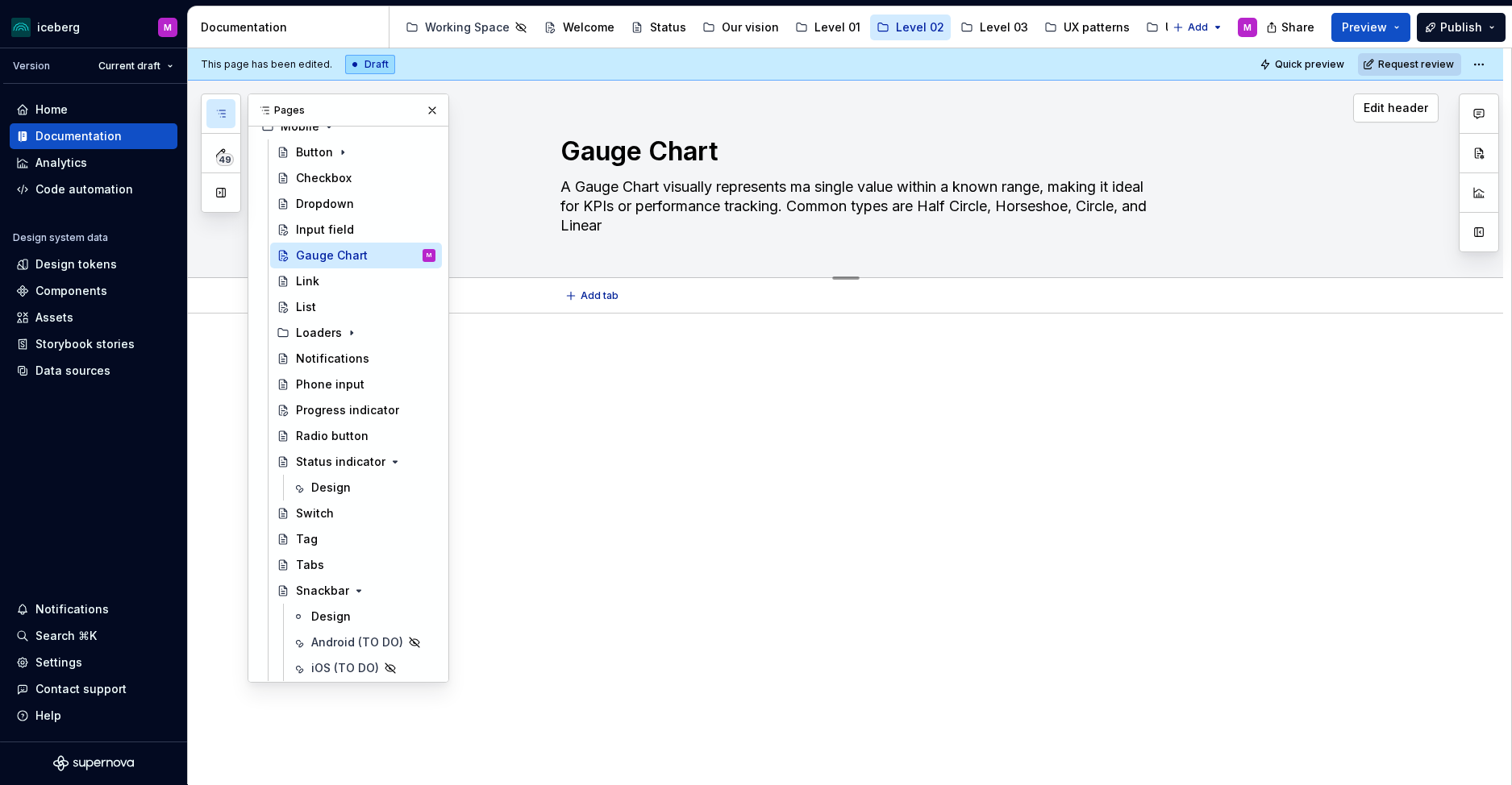
type textarea "*"
type textarea "A Gauge Chart visually represents mea single value within a known range, making…"
type textarea "*"
type textarea "A Gauge Chart visually represents meaa single value within a known range, makin…"
type textarea "*"
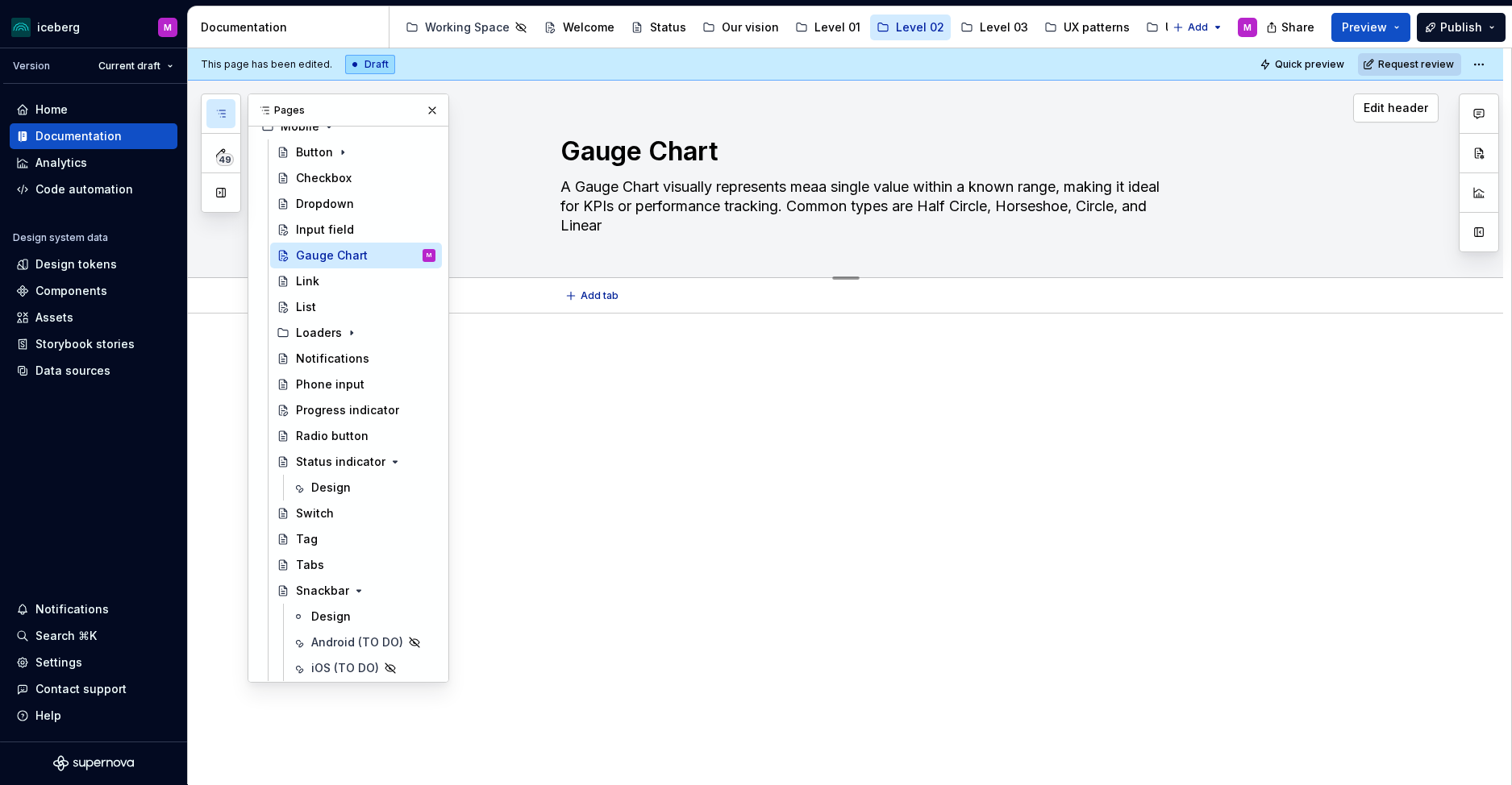
type textarea "A Gauge Chart visually represents measa single value within a known range, maki…"
type textarea "*"
type textarea "A Gauge Chart visually represents measua single value within a known range, mak…"
type textarea "*"
type textarea "A Gauge Chart visually represents measura single value within a known range, ma…"
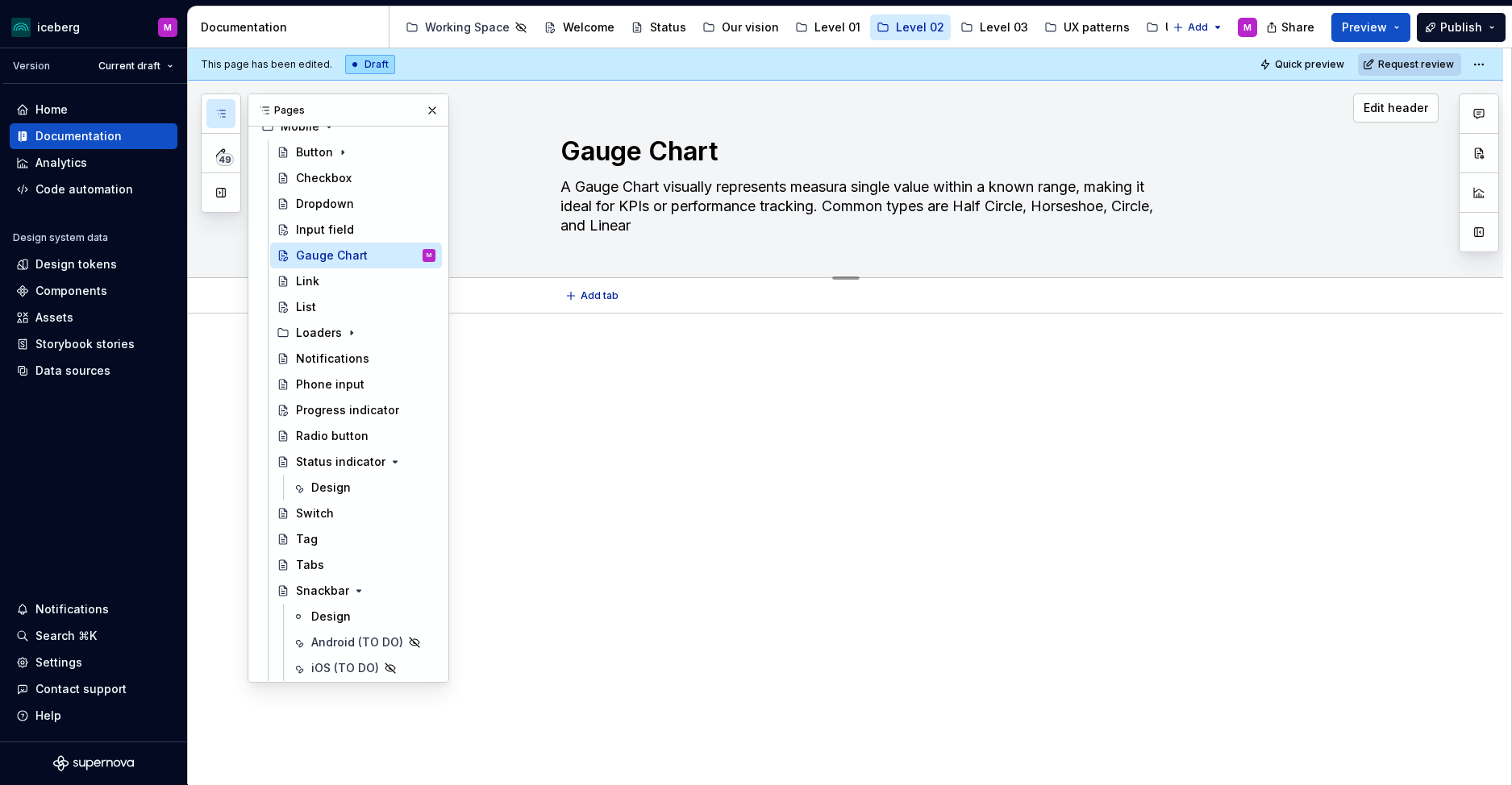
type textarea "*"
type textarea "A Gauge Chart visually represents measuraa single value within a known range, m…"
type textarea "*"
type textarea "A Gauge Chart visually represents measuraba single value within a known range, …"
type textarea "*"
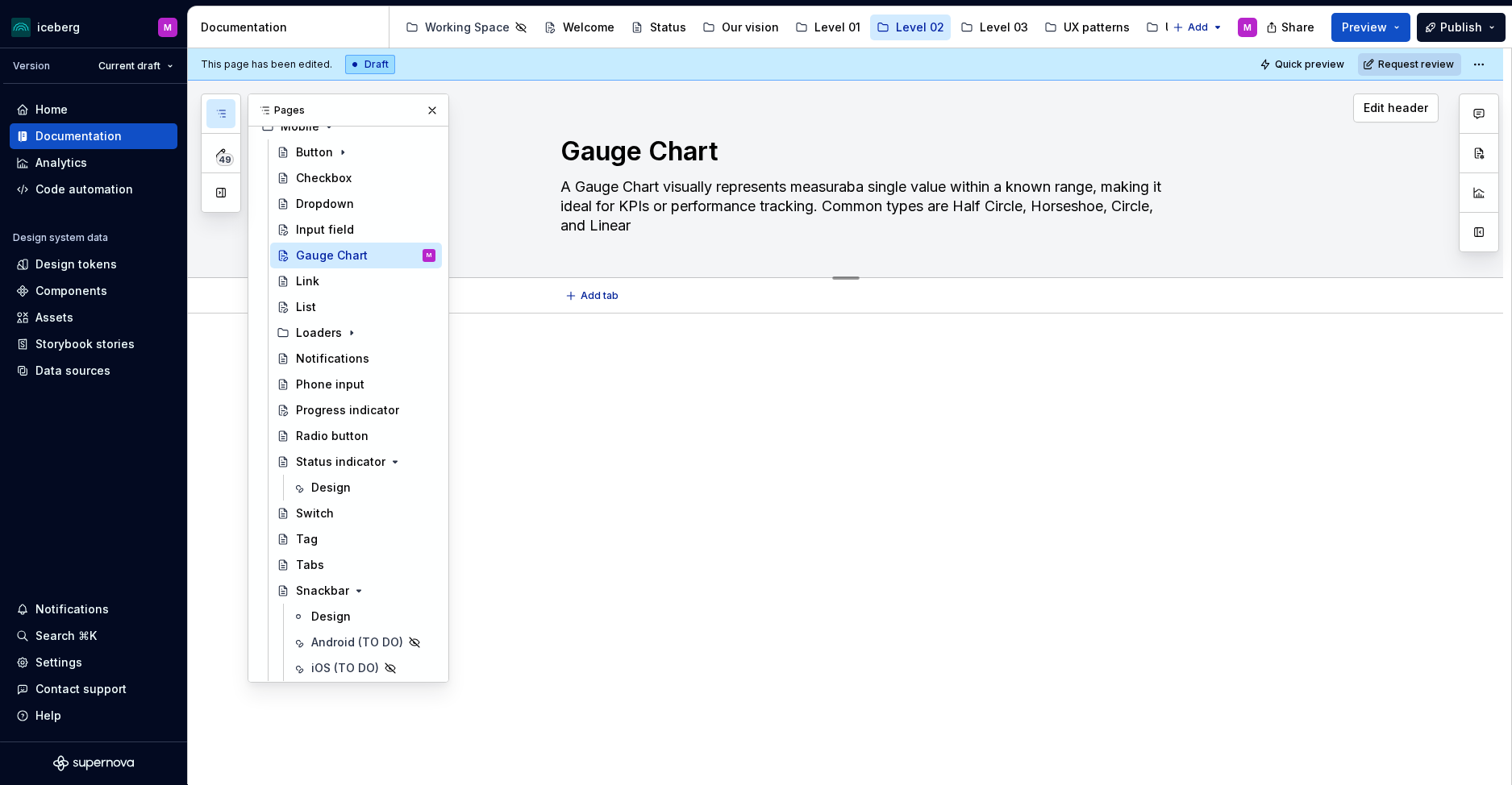
type textarea "A Gauge Chart visually represents measurabla single value within a known range,…"
type textarea "*"
type textarea "A Gauge Chart visually represents measurablea single value within a known range…"
type textarea "*"
type textarea "A Gauge Chart visually represents measurable a single value within a known rang…"
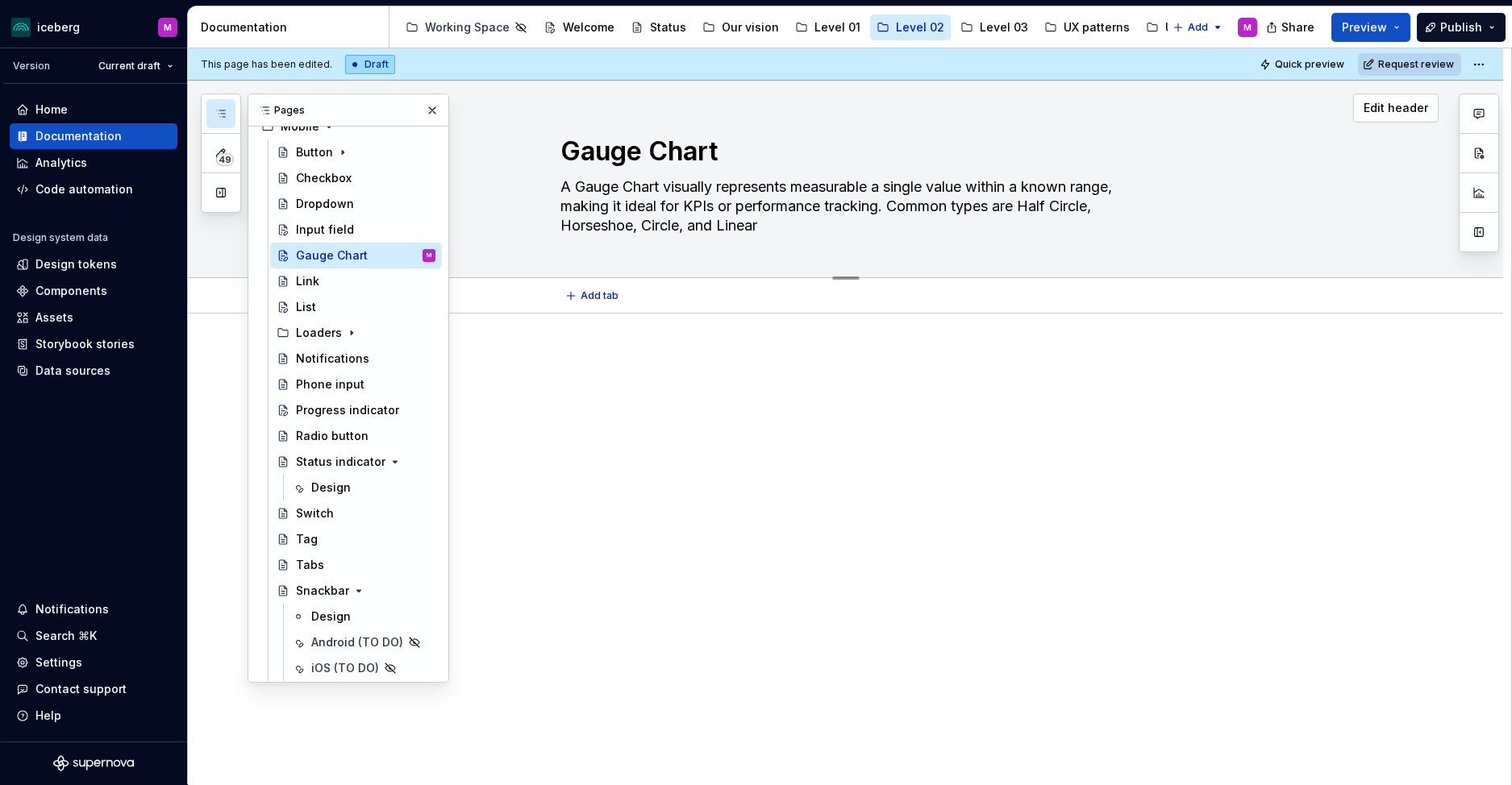
type textarea "*"
type textarea "A Gauge Chart visually represents measurable pa single value within a known ran…"
type textarea "*"
type textarea "A Gauge Chart visually represents measurable pra single value within a known ra…"
type textarea "*"
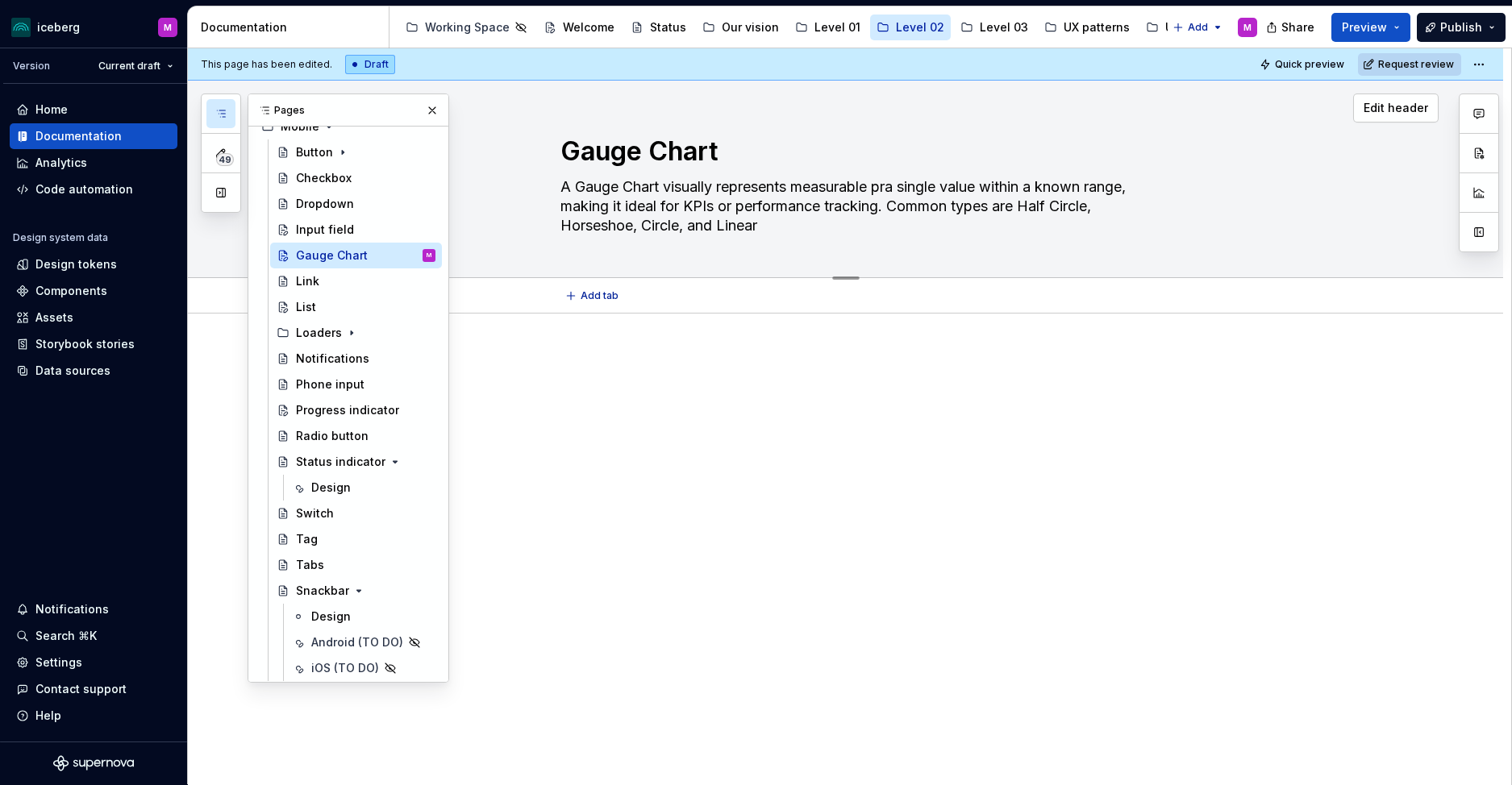
type textarea "A Gauge Chart visually represents measurable proa single value within a known r…"
type textarea "*"
type textarea "A Gauge Chart visually represents measurable proga single value within a known …"
type textarea "*"
type textarea "A Gauge Chart visually represents measurable progra single value within a known…"
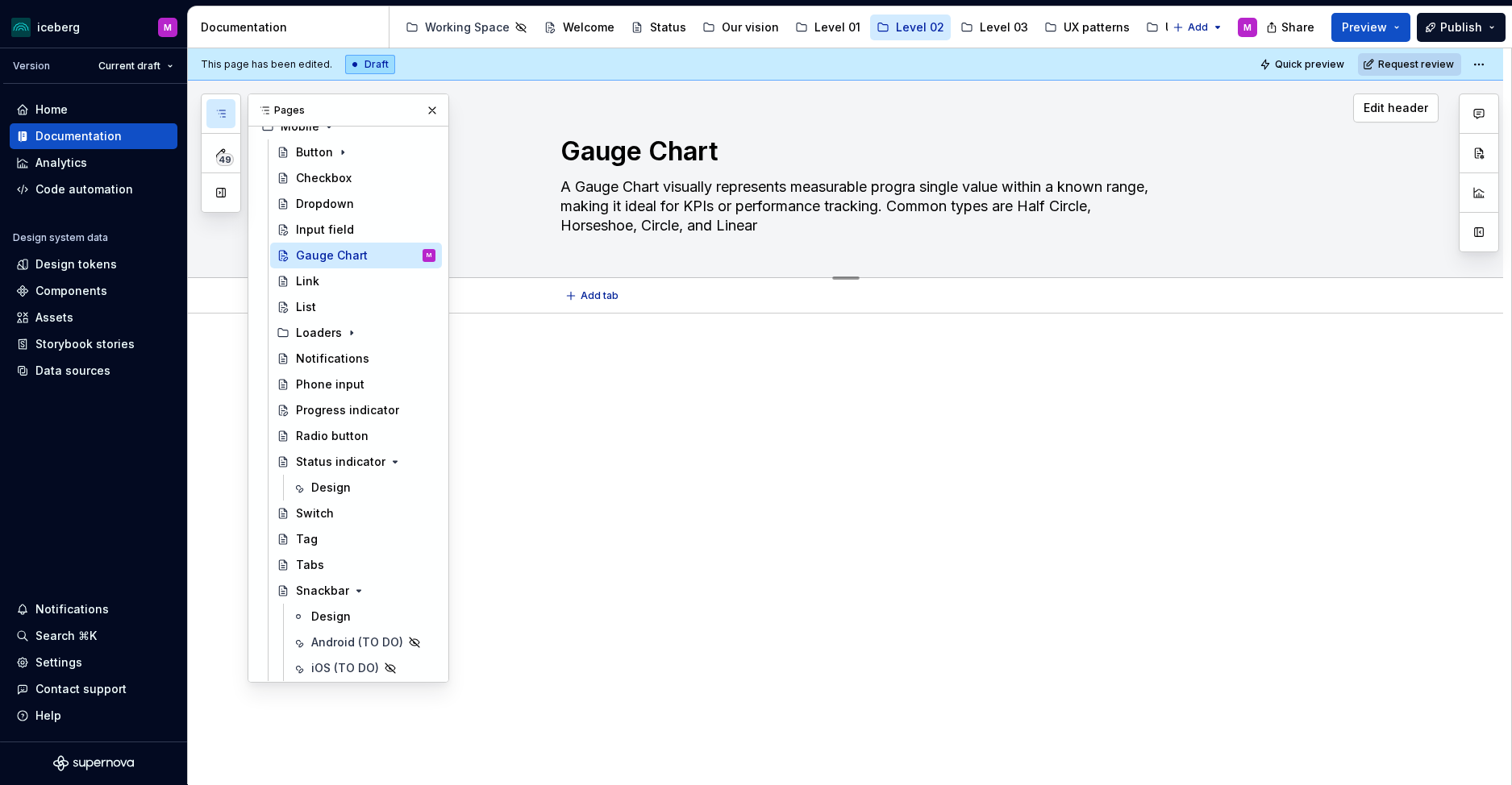
type textarea "*"
type textarea "A Gauge Chart visually represents measurable progrea single value within a know…"
type textarea "*"
type textarea "A Gauge Chart visually represents measurable progresa single value within a kno…"
type textarea "*"
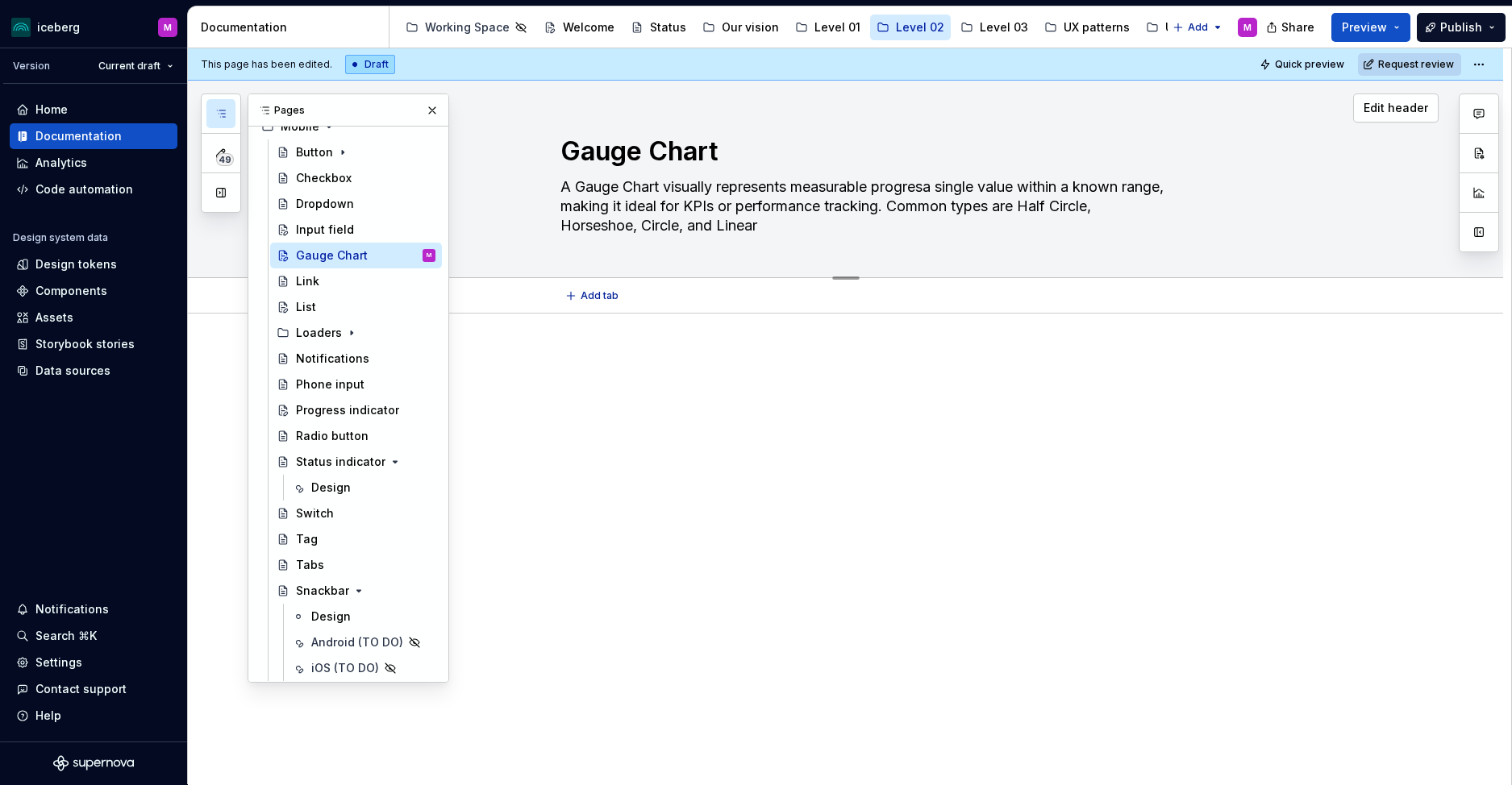
type textarea "A Gauge Chart visually represents measurable progressa single value within a kn…"
type textarea "*"
type textarea "A Gauge Chart visually represents measurable progress a single value within a k…"
type textarea "*"
type textarea "A Gauge Chart visually represents measurable progress toa single value within a…"
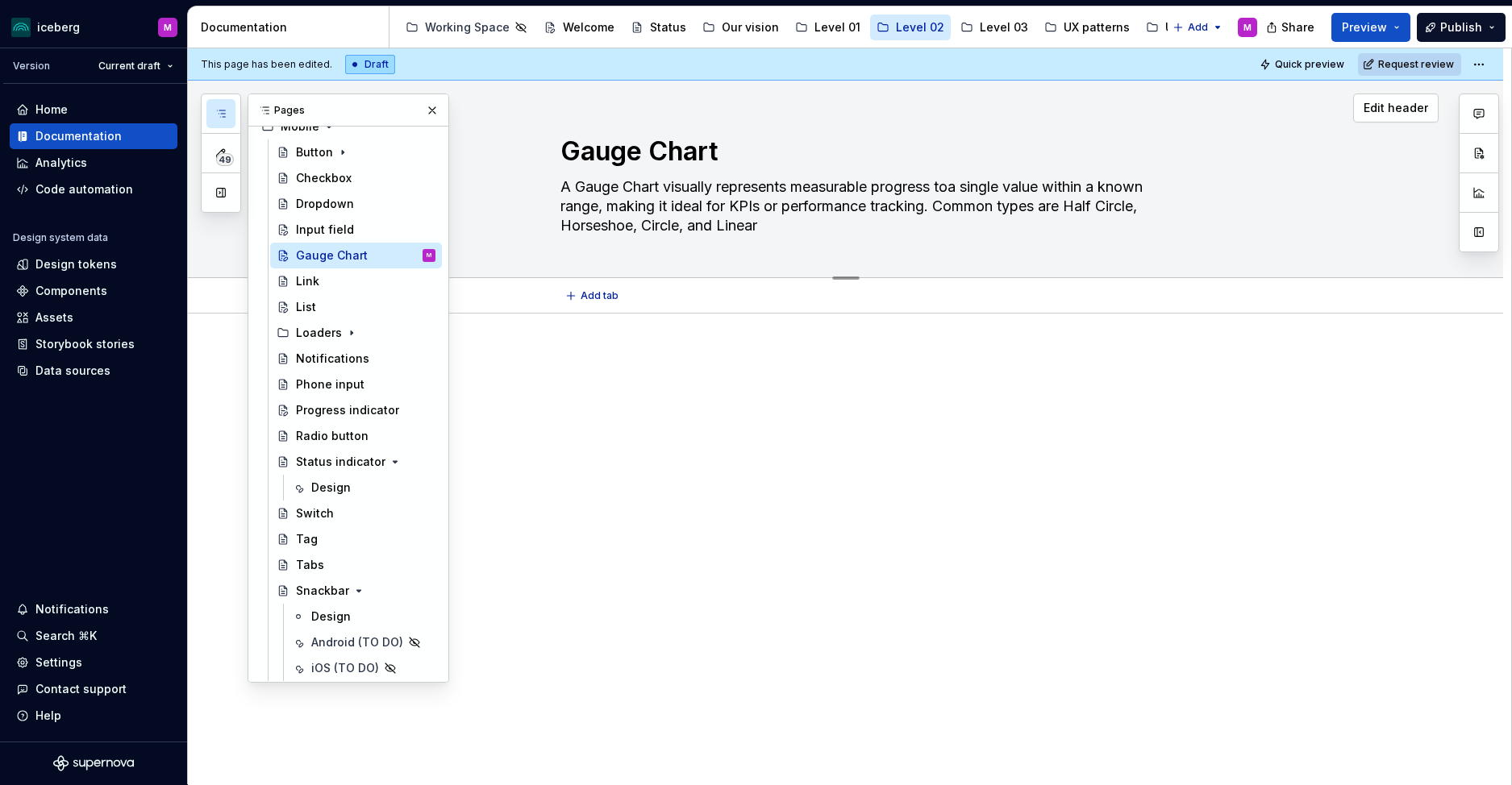
type textarea "*"
type textarea "A Gauge Chart visually represents measurable progress towa single value within …"
type textarea "*"
type textarea "A Gauge Chart visually represents measurable progress towaa single value within…"
type textarea "*"
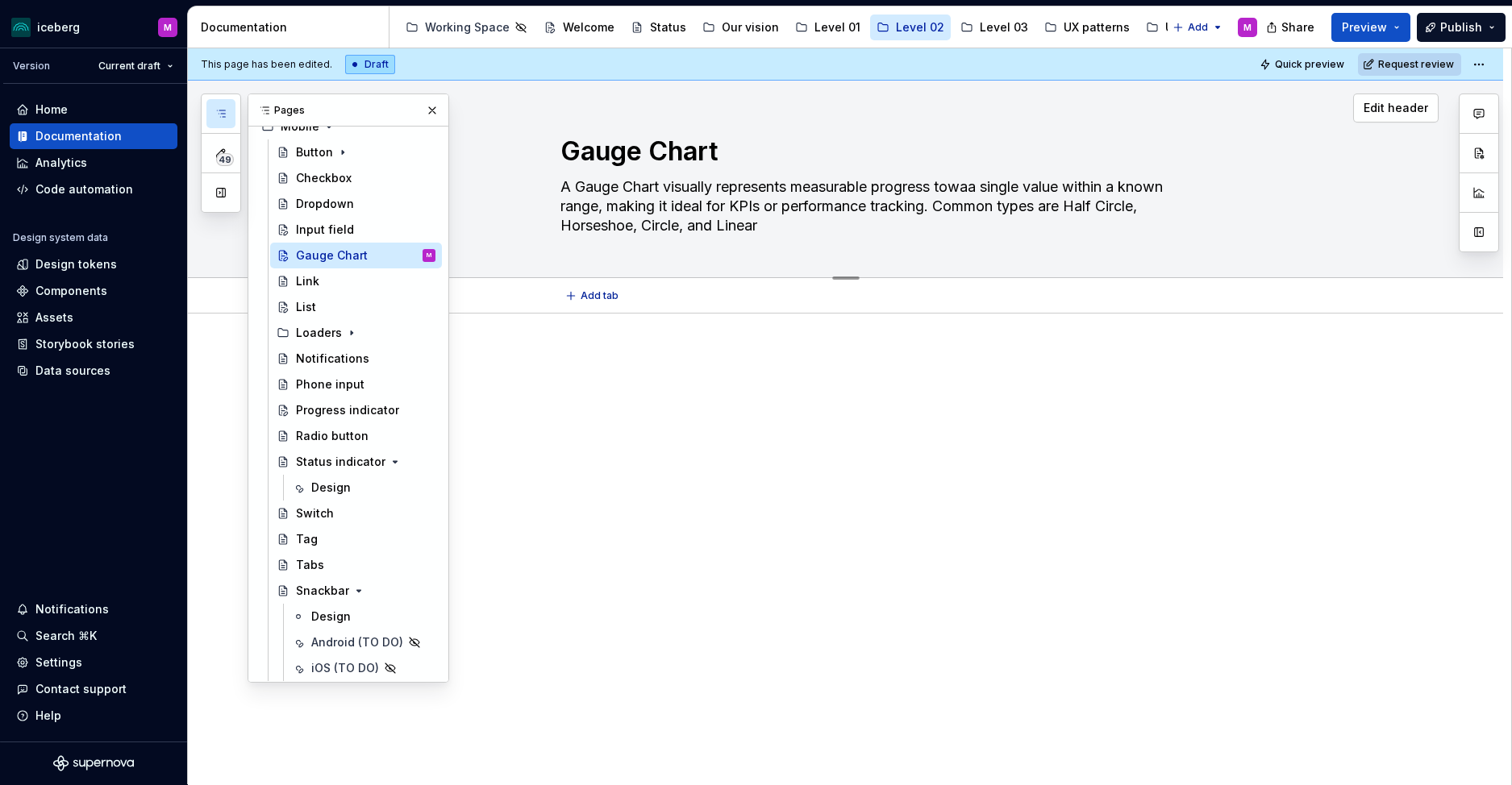
type textarea "A Gauge Chart visually represents measurable progress towara single value withi…"
type textarea "*"
type textarea "A Gauge Chart visually represents measurable progress towarda single value with…"
type textarea "*"
type textarea "A Gauge Chart visually represents measurable progress toward a single value wit…"
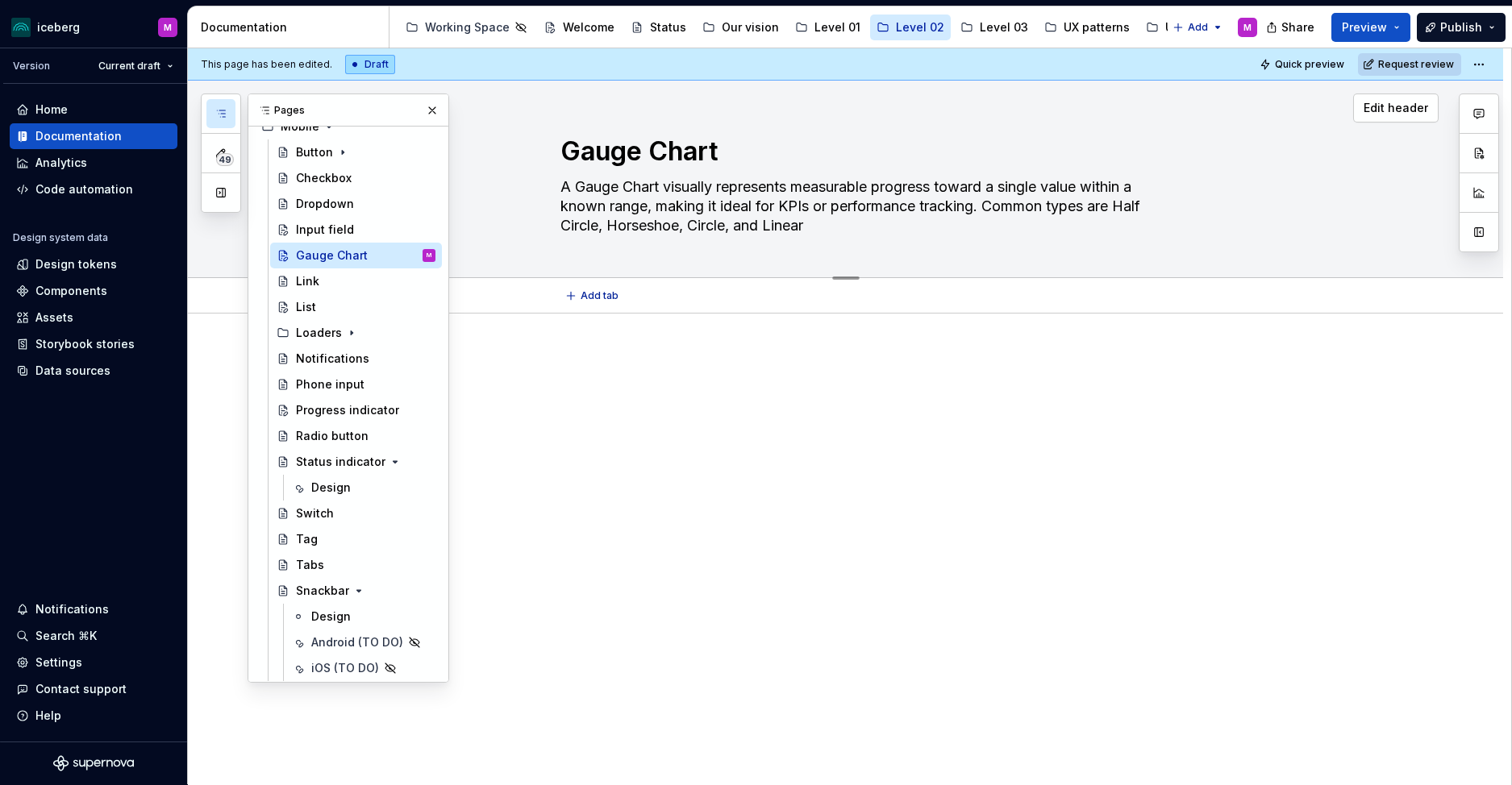
type textarea "*"
type textarea "A Gauge Chart visually represents measurable progress toward aa single value wi…"
type textarea "*"
type textarea "A Gauge Chart visually represents measurable progress toward a a single value w…"
type textarea "*"
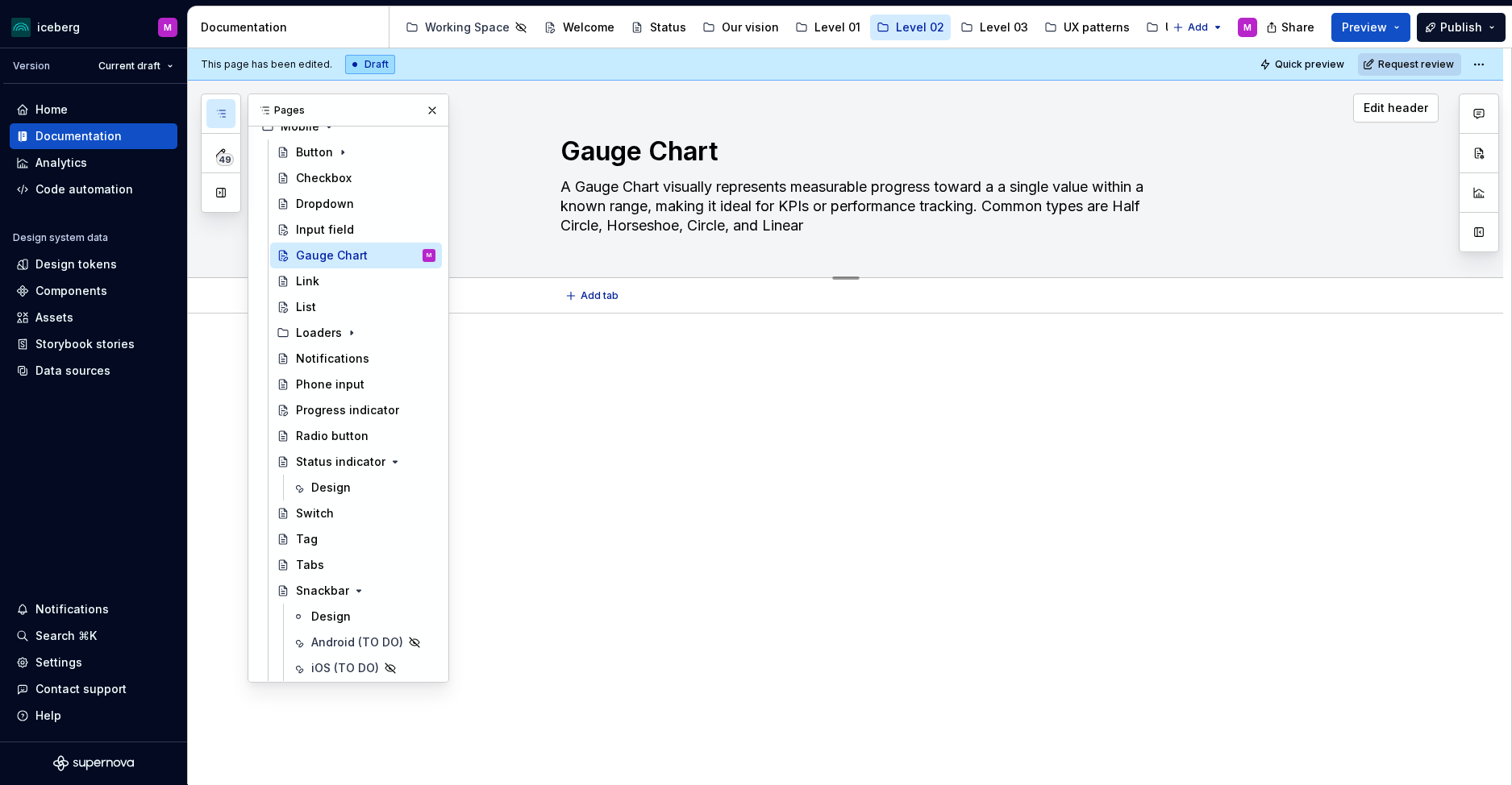
type textarea "A Gauge Chart visually represents measurable progress toward a ga single value …"
type textarea "*"
type textarea "A Gauge Chart visually represents measurable progress toward a goa single value…"
type textarea "*"
type textarea "A Gauge Chart visually represents measurable progress toward a goaa single valu…"
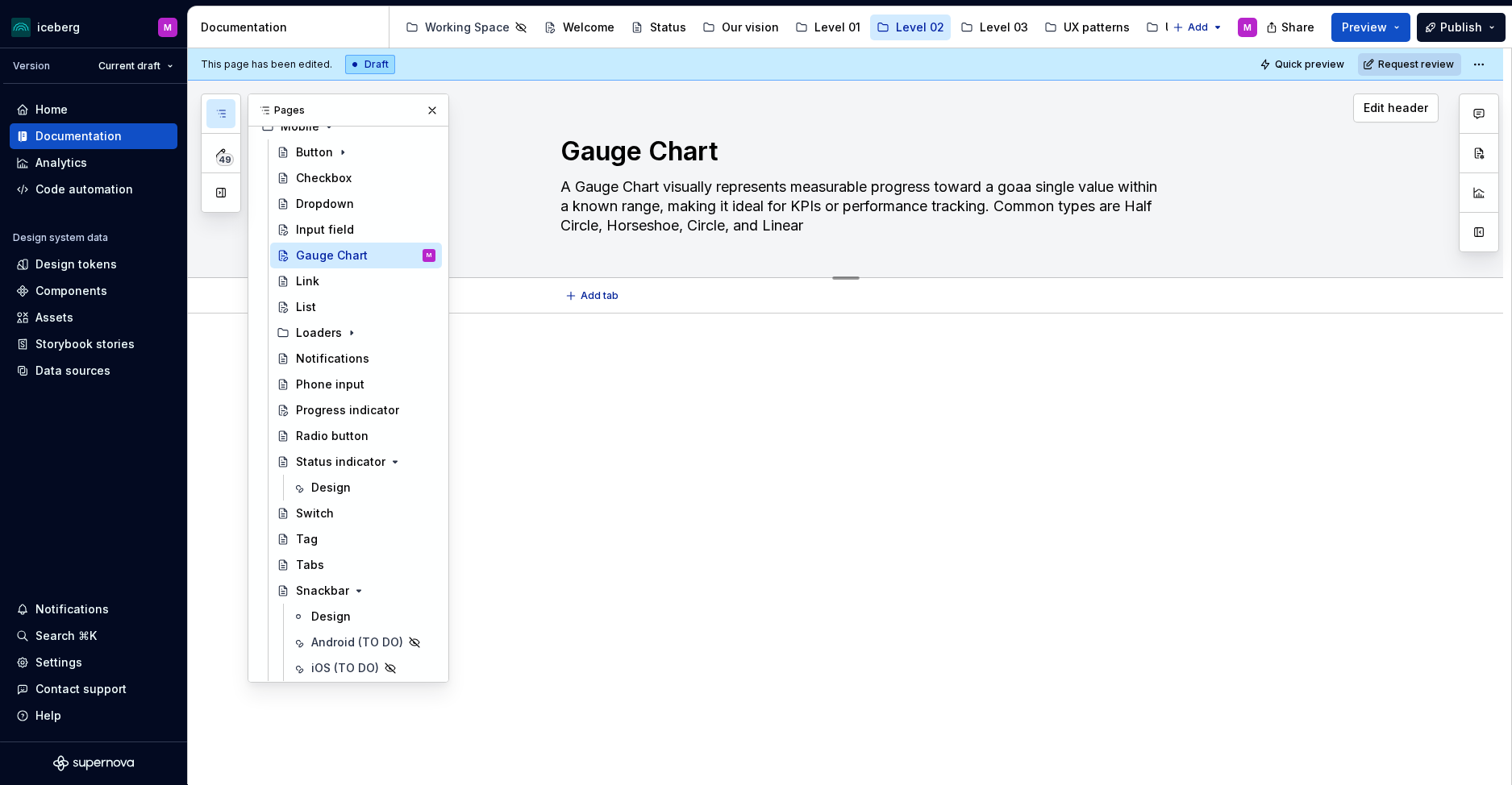
type textarea "*"
type textarea "A Gauge Chart visually represents measurable progress toward a goala single val…"
type textarea "*"
type textarea "A Gauge Chart visually represents measurable progress toward a goal a single va…"
type textarea "*"
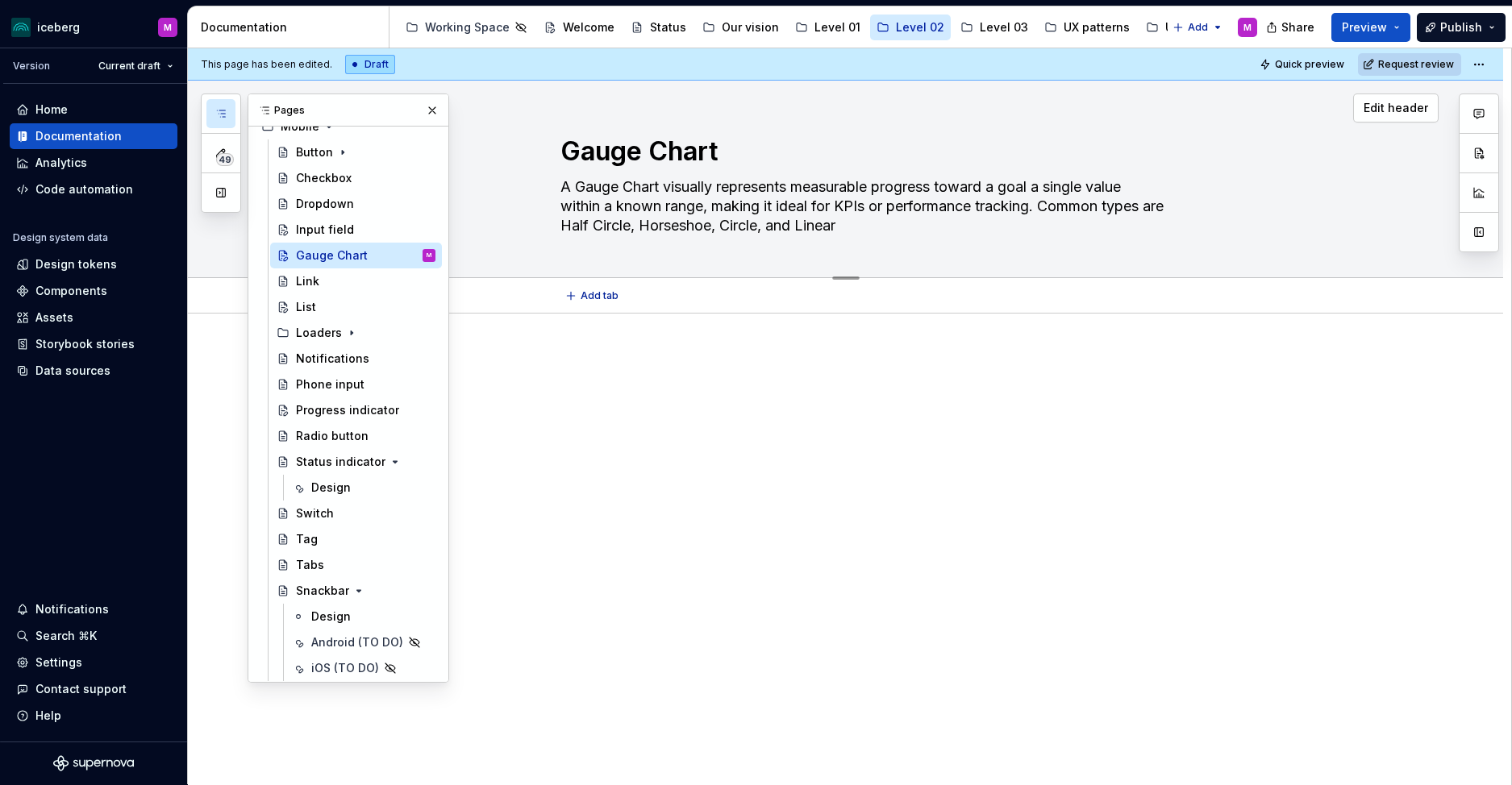
type textarea "A Gauge Chart visually represents measurable progress toward a goal pa single v…"
type textarea "*"
type textarea "A Gauge Chart visually represents measurable progress toward a goal a single va…"
type textarea "*"
type textarea "A Gauge Chart visually represents measurable progress toward a goal fa single v…"
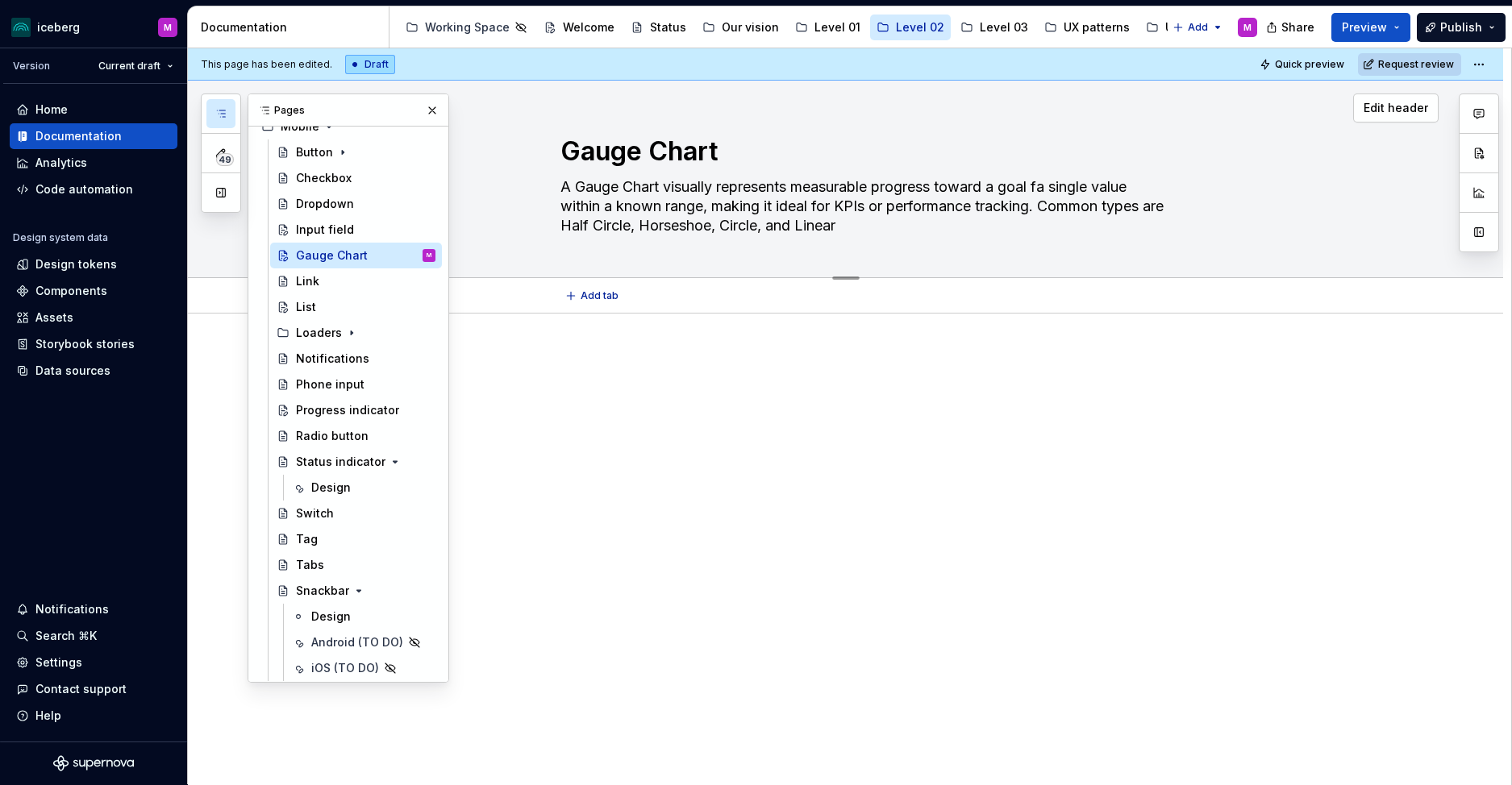
type textarea "*"
type textarea "A Gauge Chart visually represents measurable progress toward a goal foa single …"
type textarea "*"
type textarea "A Gauge Chart visually represents measurable progress toward a goal fora single…"
type textarea "*"
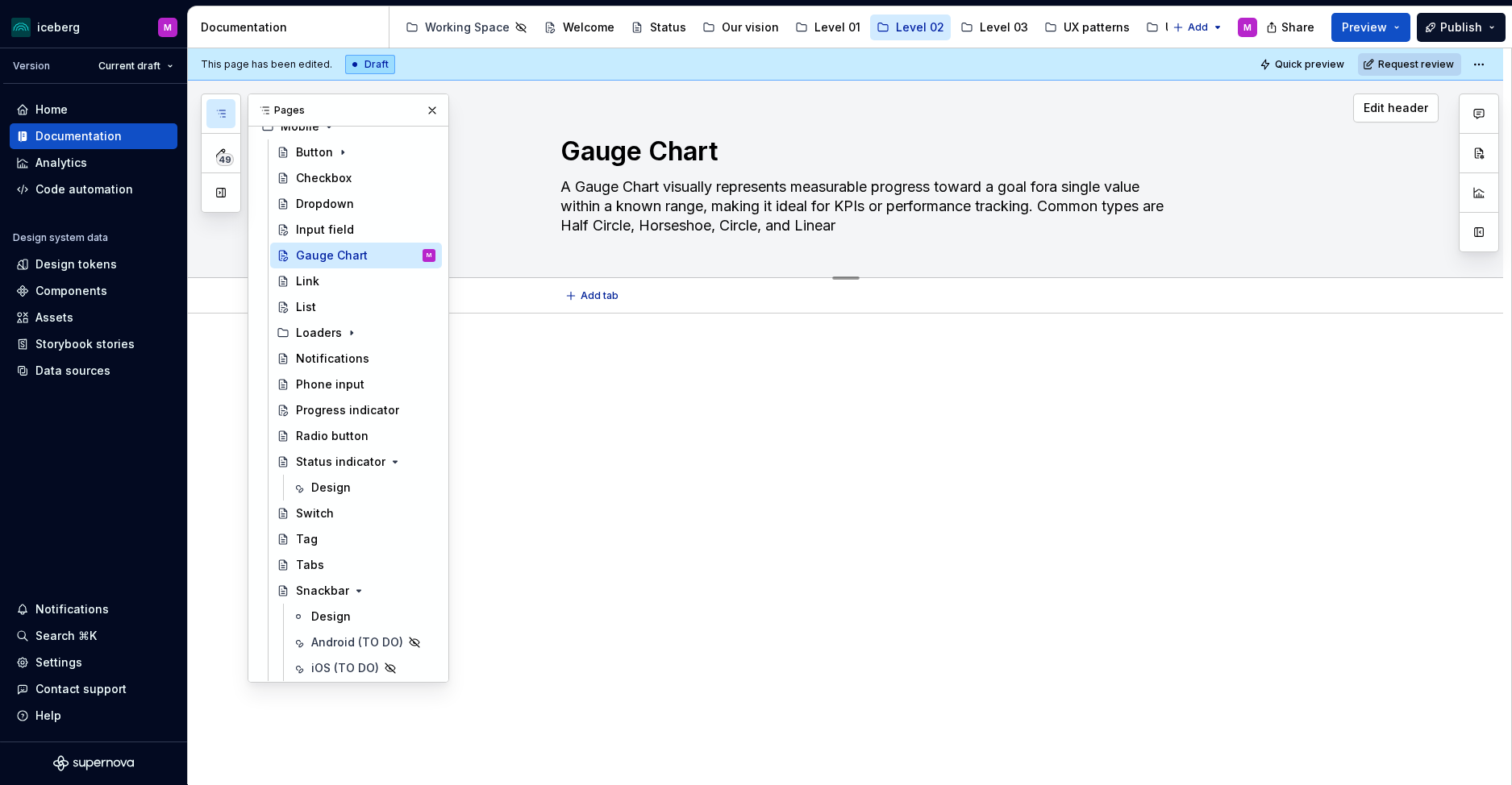
type textarea "A Gauge Chart visually represents measurable progress toward a goal for a singl…"
drag, startPoint x: 566, startPoint y: 208, endPoint x: 711, endPoint y: 206, distance: 145.0
click at [711, 206] on textarea "A Gauge Chart visually represents measurable progress toward a goal for a singl…" at bounding box center [862, 206] width 609 height 65
type textarea "*"
type textarea "A Gauge Chart visually represents measurable progress toward a goal for a singl…"
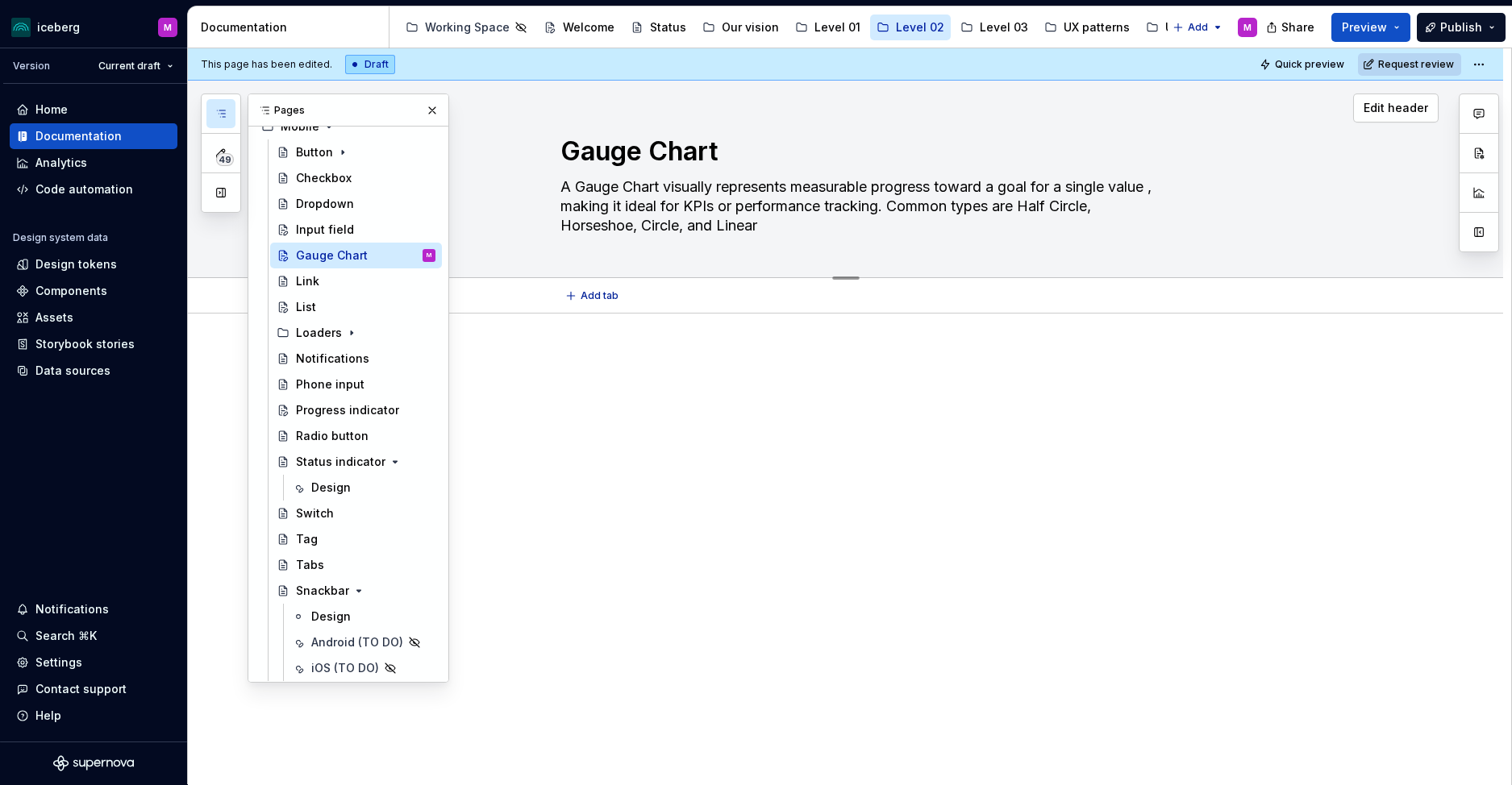
type textarea "*"
type textarea "A Gauge Chart visually represents measurable progress toward a goal for a singl…"
drag, startPoint x: 602, startPoint y: 210, endPoint x: 935, endPoint y: 205, distance: 333.0
click at [935, 205] on textarea "A Gauge Chart visually represents measurable progress toward a goal for a singl…" at bounding box center [862, 206] width 609 height 65
type textarea "*"
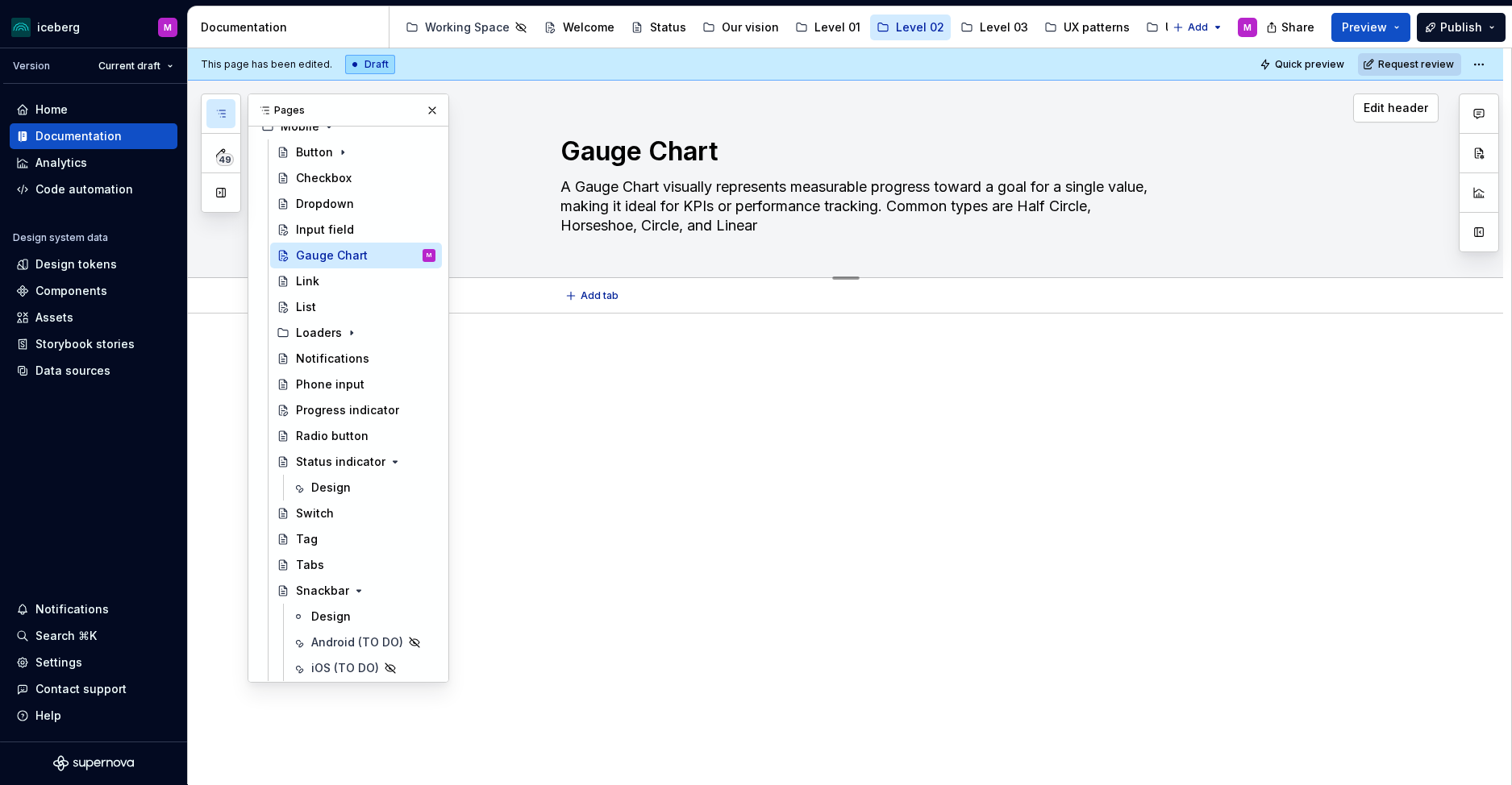
type textarea "A Gauge Chart visually represents measurable progress toward a goal for a singl…"
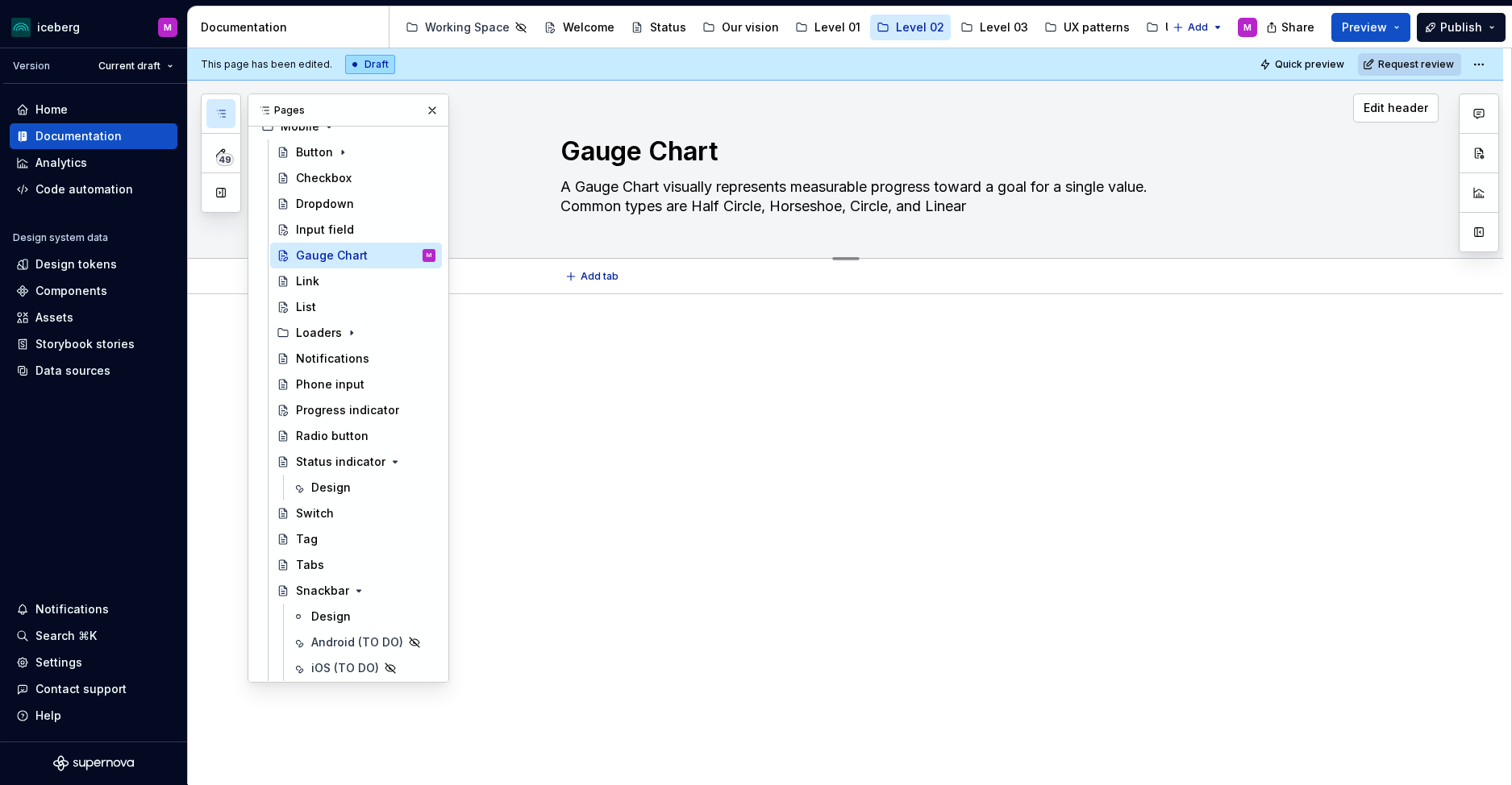
drag, startPoint x: 671, startPoint y: 207, endPoint x: 610, endPoint y: 208, distance: 61.0
click at [610, 208] on textarea "A Gauge Chart visually represents measurable progress toward a goal for a singl…" at bounding box center [862, 196] width 609 height 45
type textarea "*"
drag, startPoint x: 1001, startPoint y: 208, endPoint x: 611, endPoint y: 214, distance: 390.0
click at [611, 214] on textarea "A Gauge Chart visually represents measurable progress toward a goal for a singl…" at bounding box center [862, 196] width 609 height 45
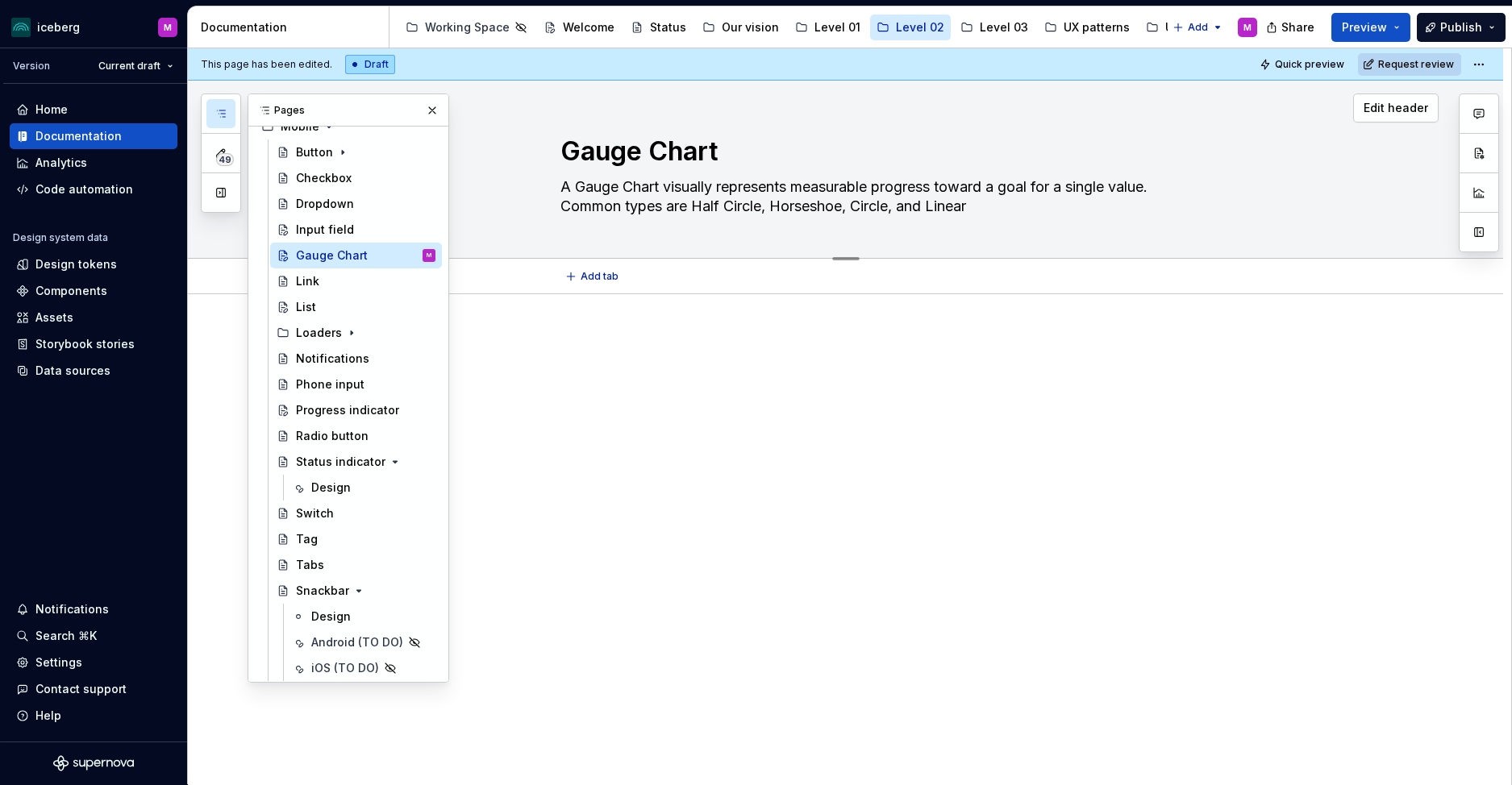
type textarea "A Gauge Chart visually represents measurable progress toward a goal for a singl…"
type textarea "*"
type textarea "A Gauge Chart visually represents measurable progress toward a goal for a singl…"
type textarea "*"
type textarea "A Gauge Chart visually represents measurable progress toward a goal for a singl…"
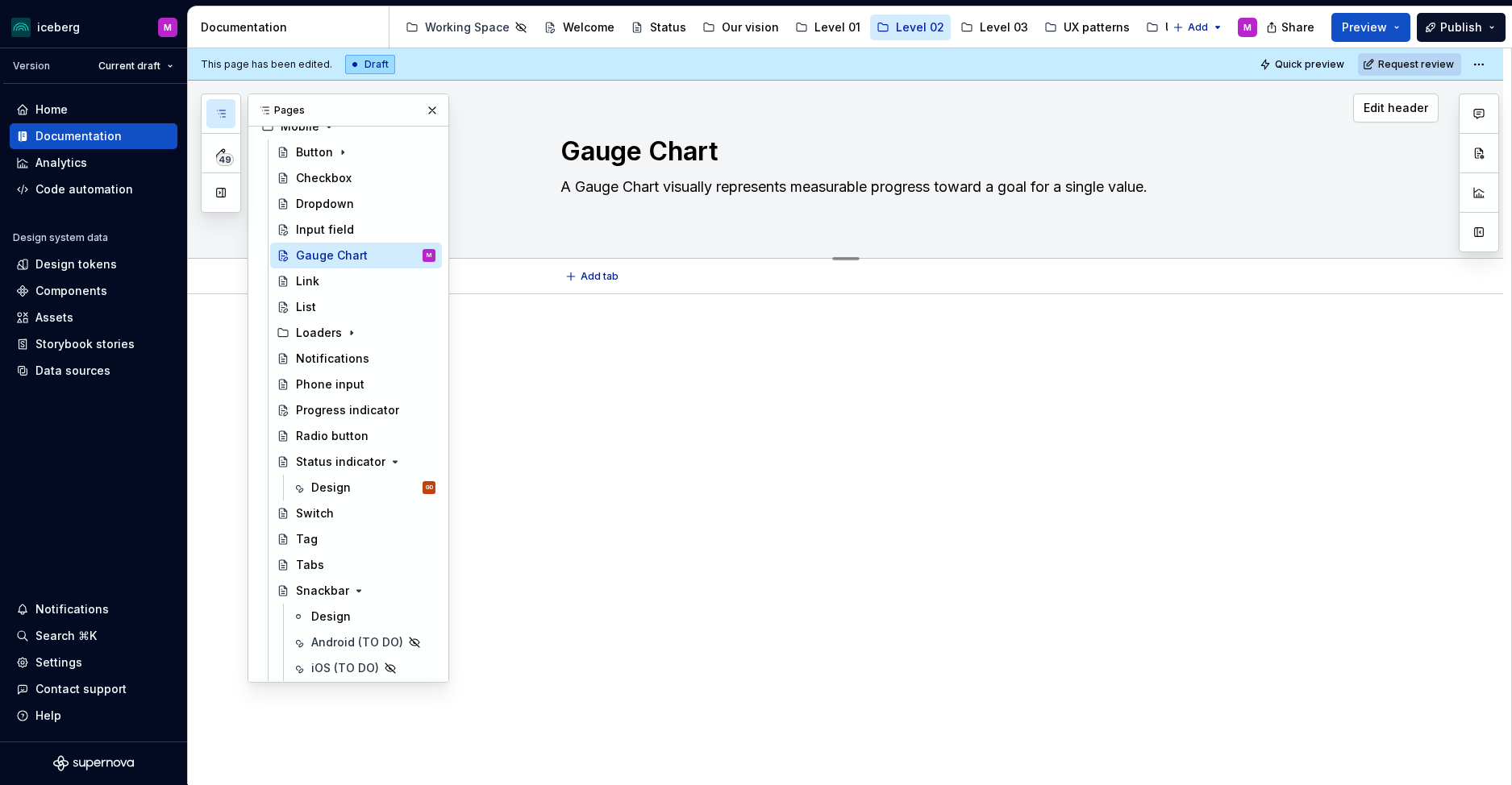
click at [635, 196] on textarea "A Gauge Chart visually represents measurable progress toward a goal for a singl…" at bounding box center [862, 196] width 609 height 45
click at [634, 199] on textarea "A Gauge Chart visually represents measurable progress toward a goal for a singl…" at bounding box center [862, 196] width 609 height 45
click at [365, 489] on div "Design GD" at bounding box center [373, 488] width 124 height 23
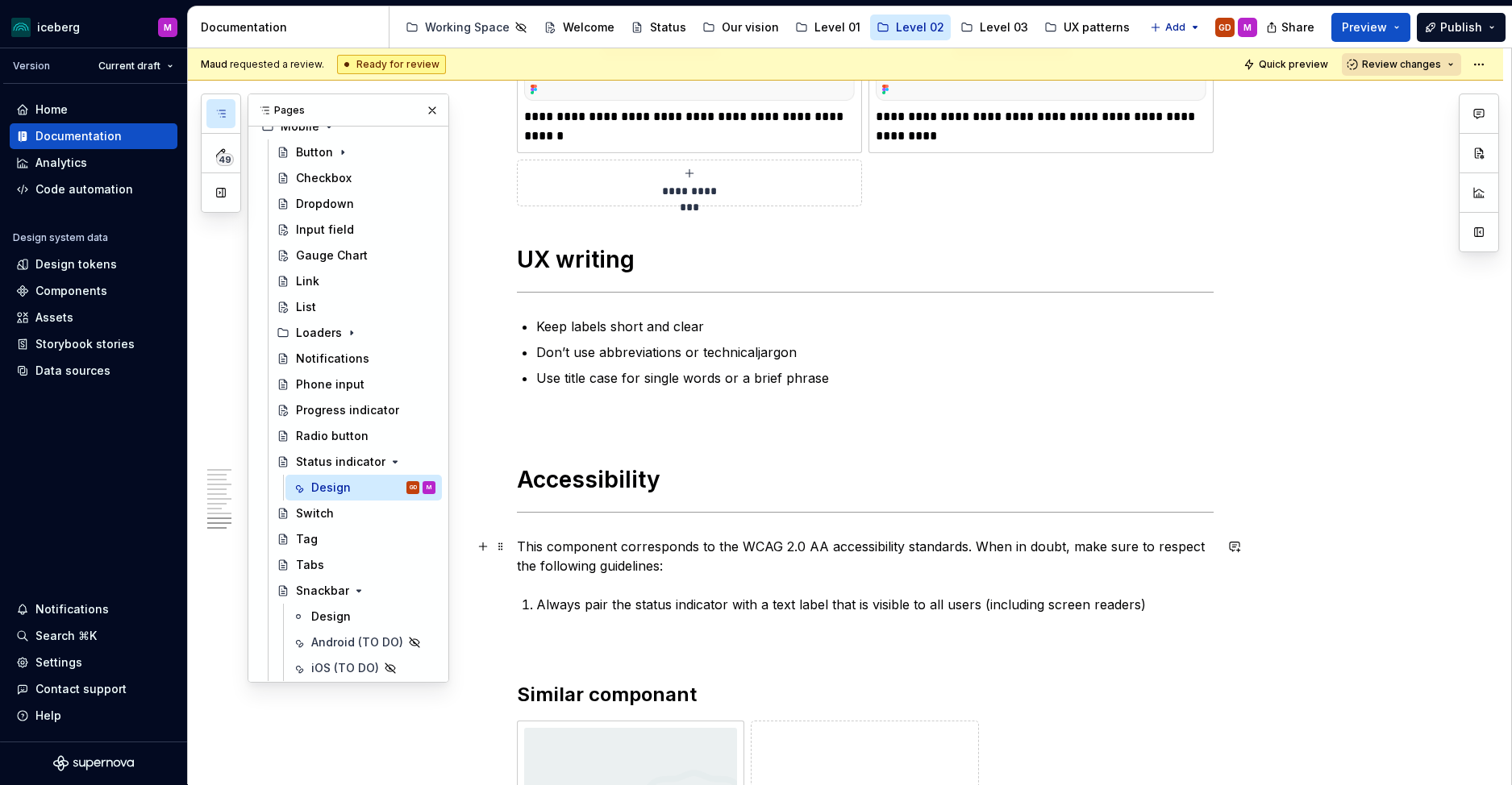
scroll to position [3568, 0]
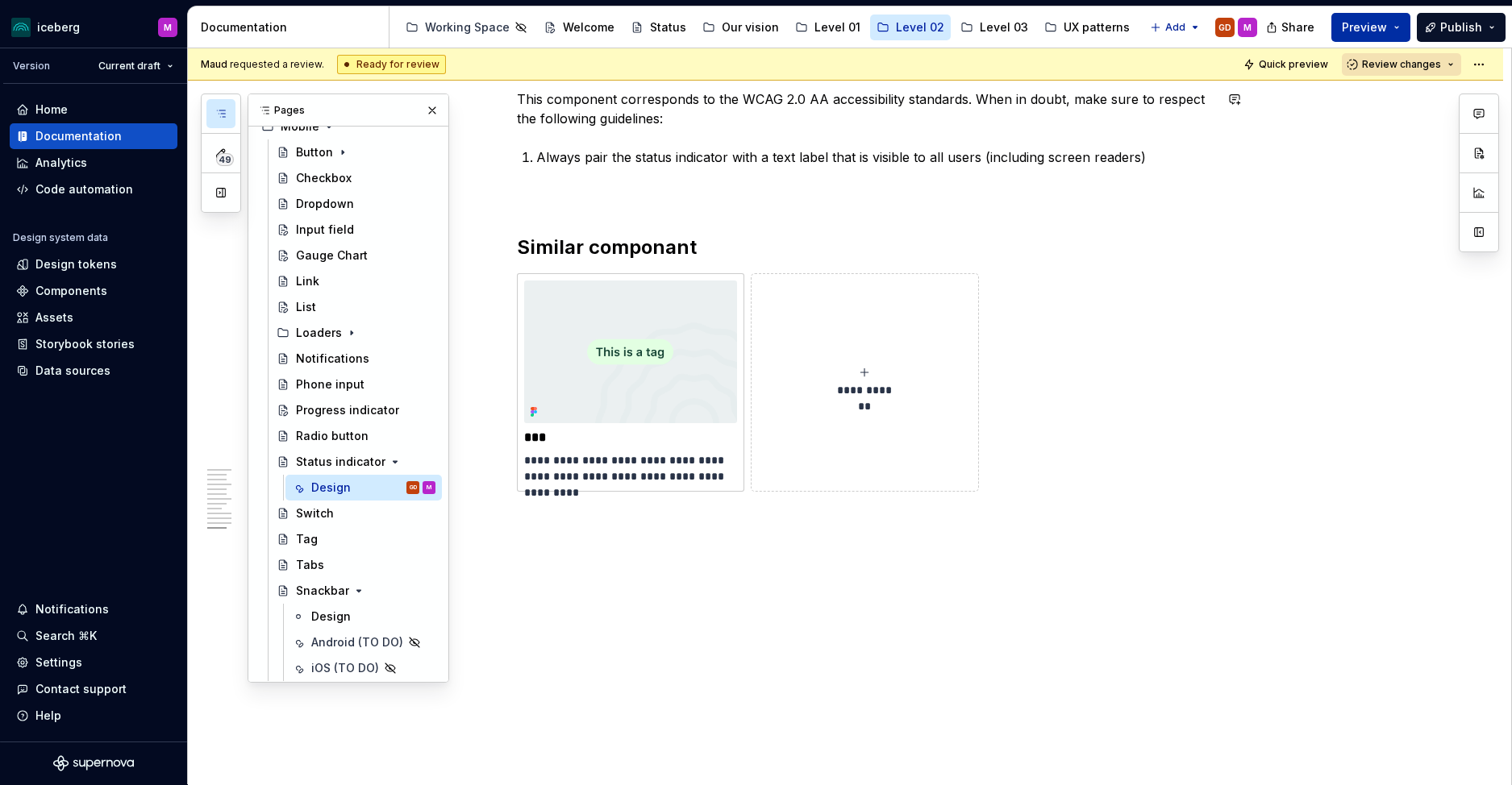
click at [1371, 37] on button "Preview" at bounding box center [1372, 27] width 80 height 29
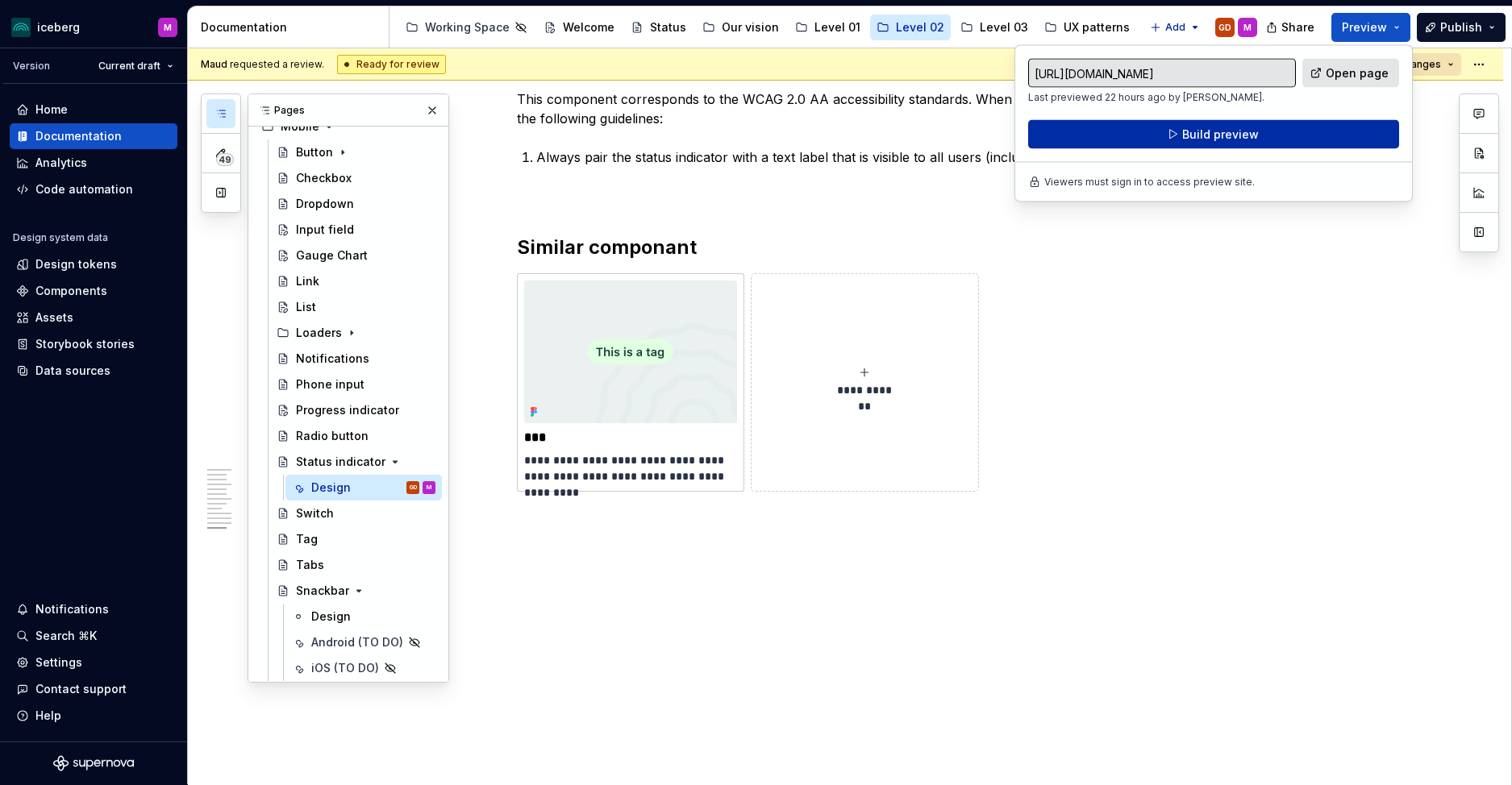
click at [1278, 136] on button "Build preview" at bounding box center [1214, 134] width 371 height 29
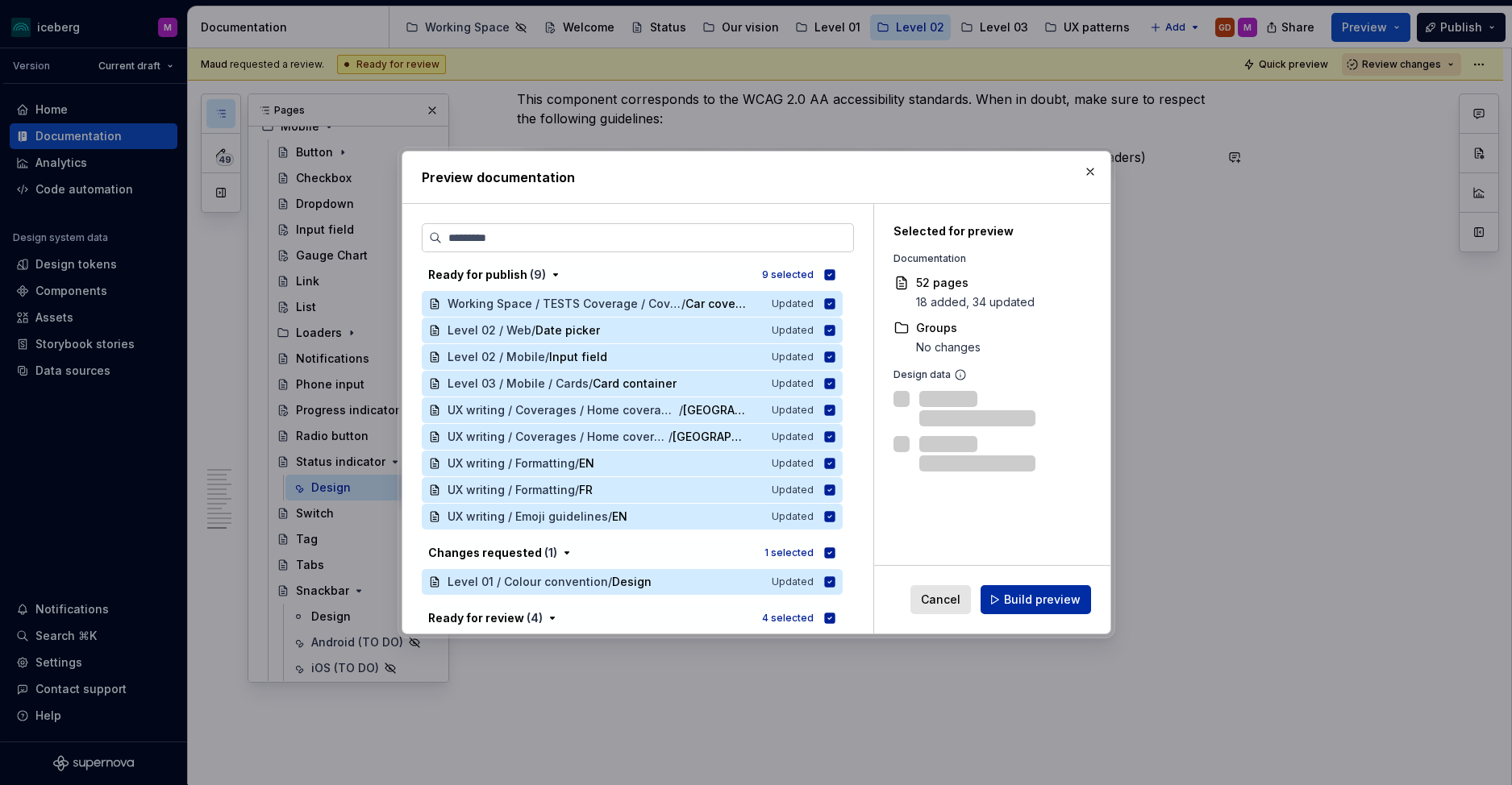
click at [1046, 601] on span "Build preview" at bounding box center [1042, 600] width 77 height 16
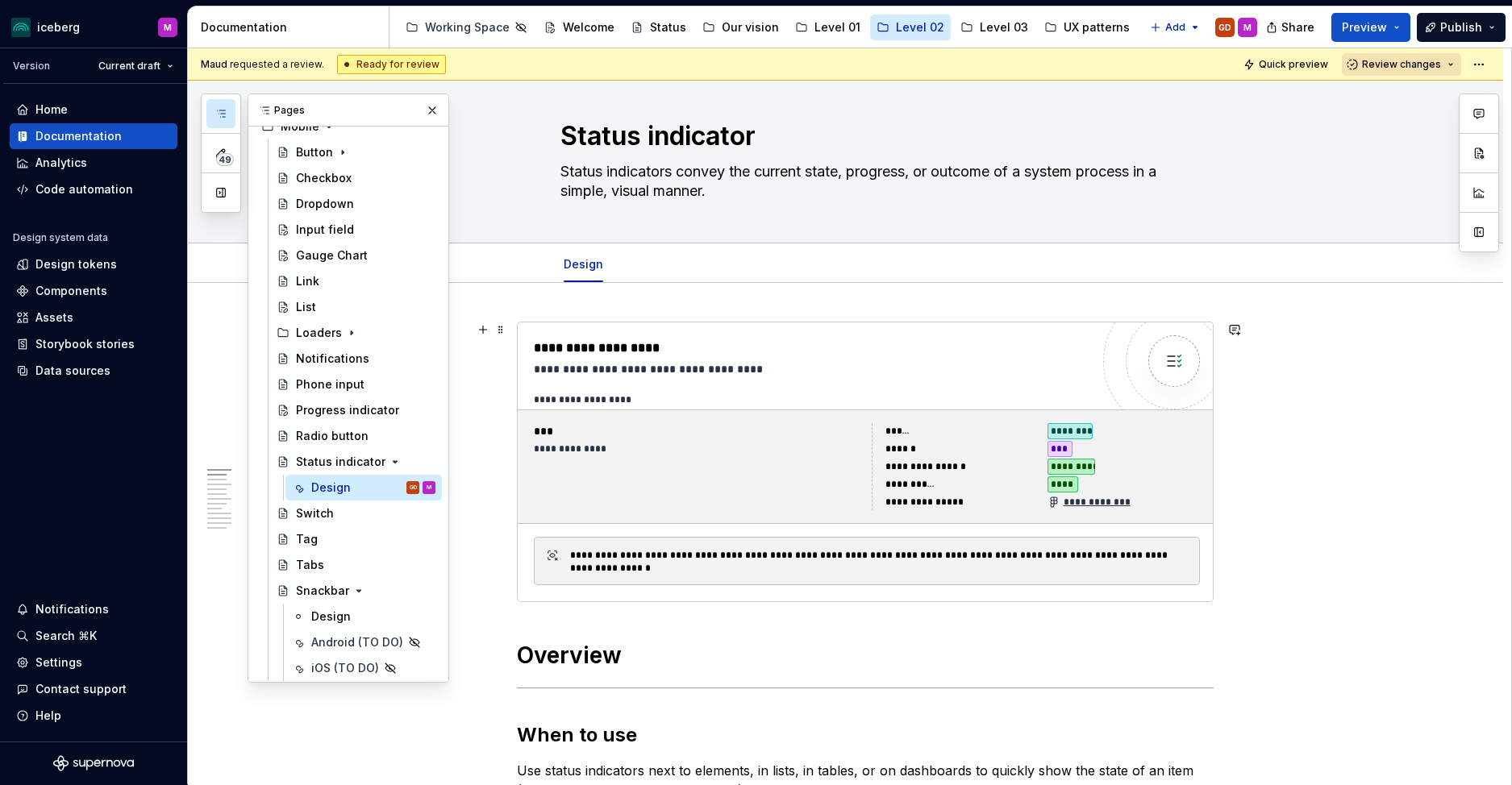
scroll to position [0, 0]
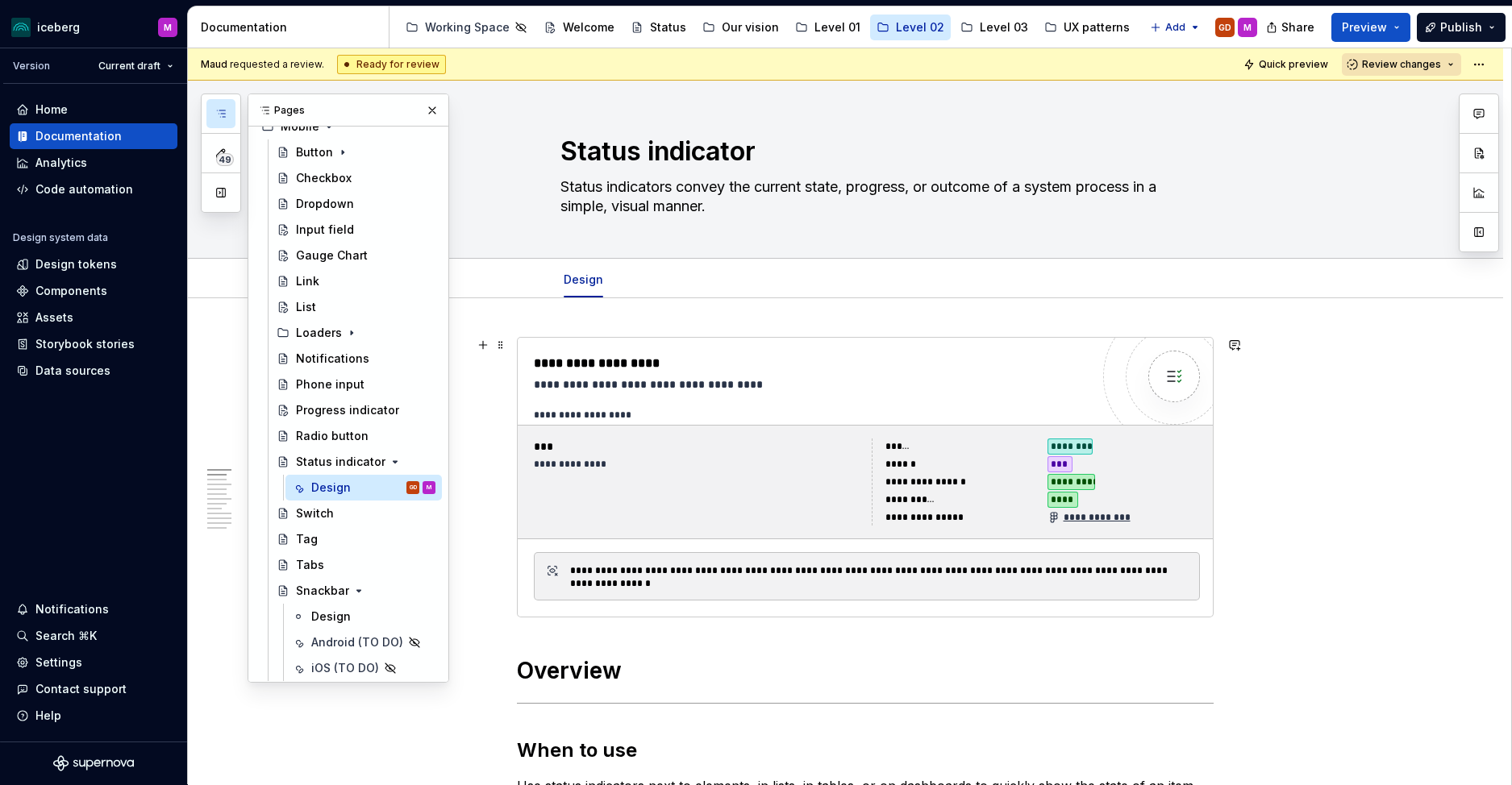
type textarea "*"
